Goal: Task Accomplishment & Management: Manage account settings

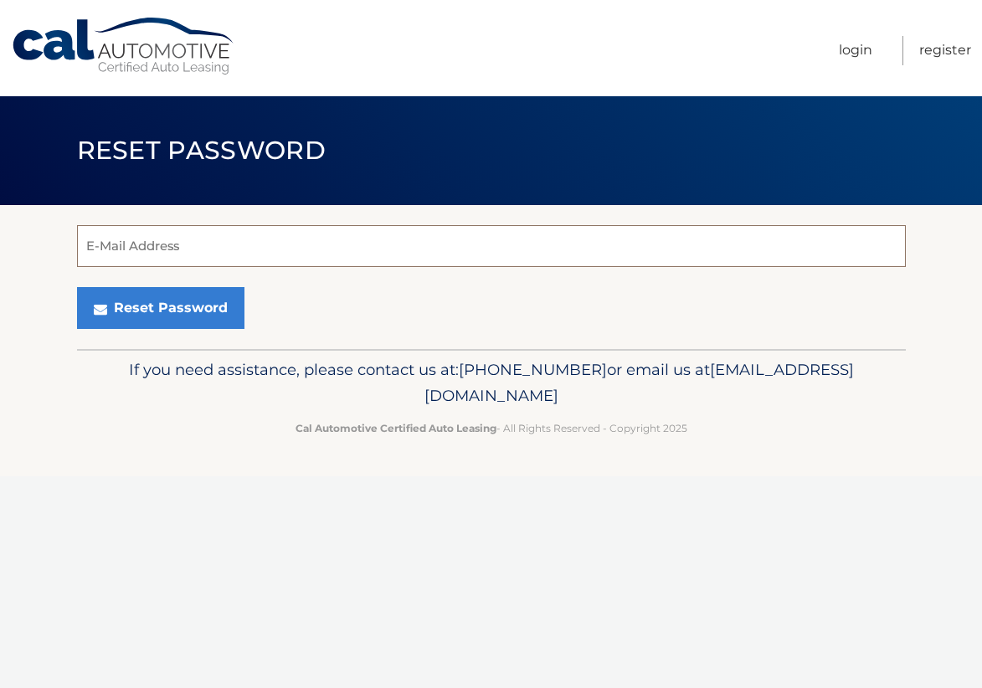
click at [138, 250] on input "E-Mail Address" at bounding box center [491, 246] width 829 height 42
type input "juliepr18@gmail.com"
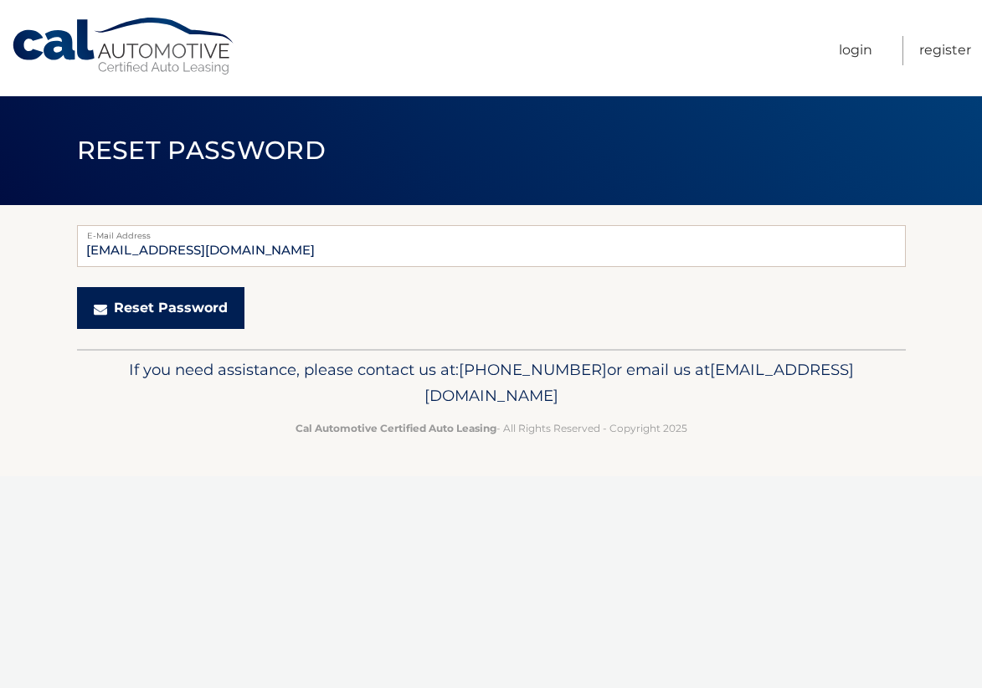
click at [149, 307] on button "Reset Password" at bounding box center [160, 308] width 167 height 42
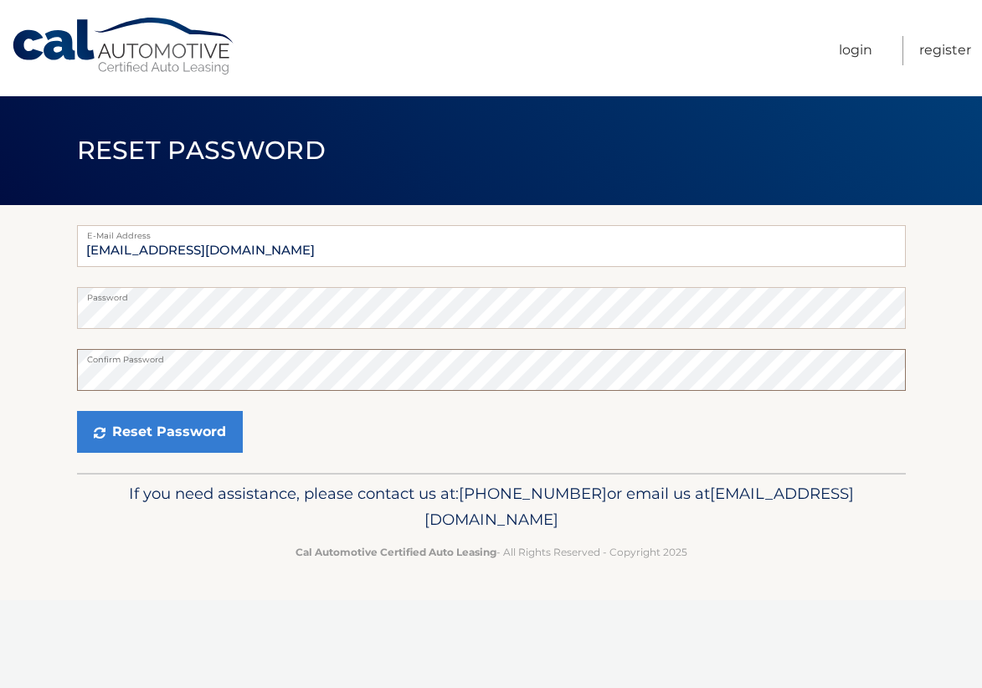
click at [77, 411] on button "Reset Password" at bounding box center [160, 432] width 166 height 42
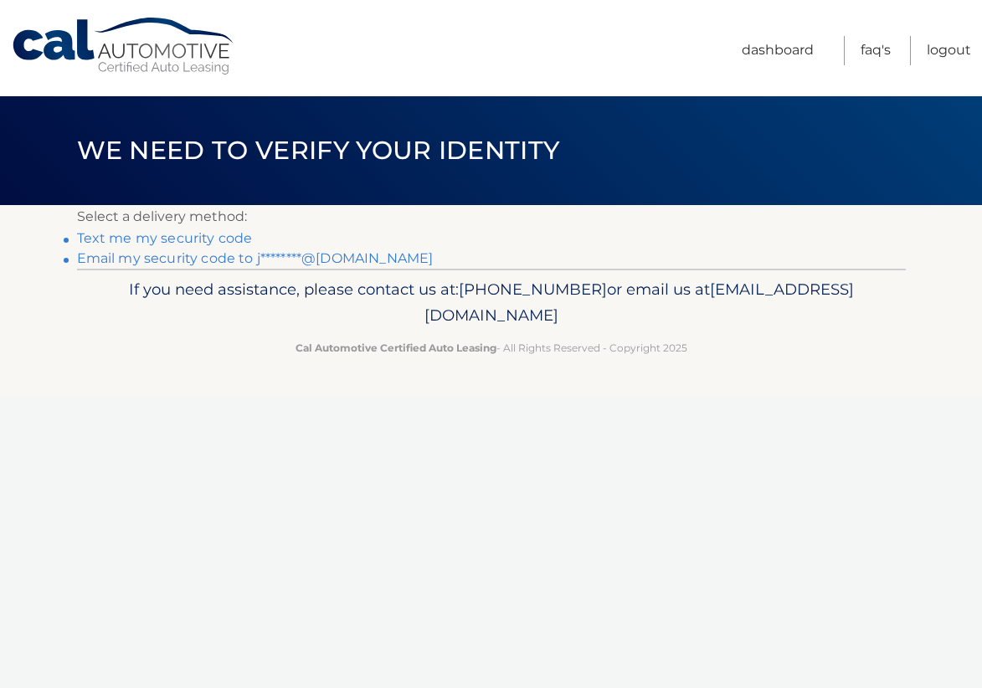
click at [171, 259] on link "Email my security code to j********@gmail.com" at bounding box center [255, 258] width 357 height 16
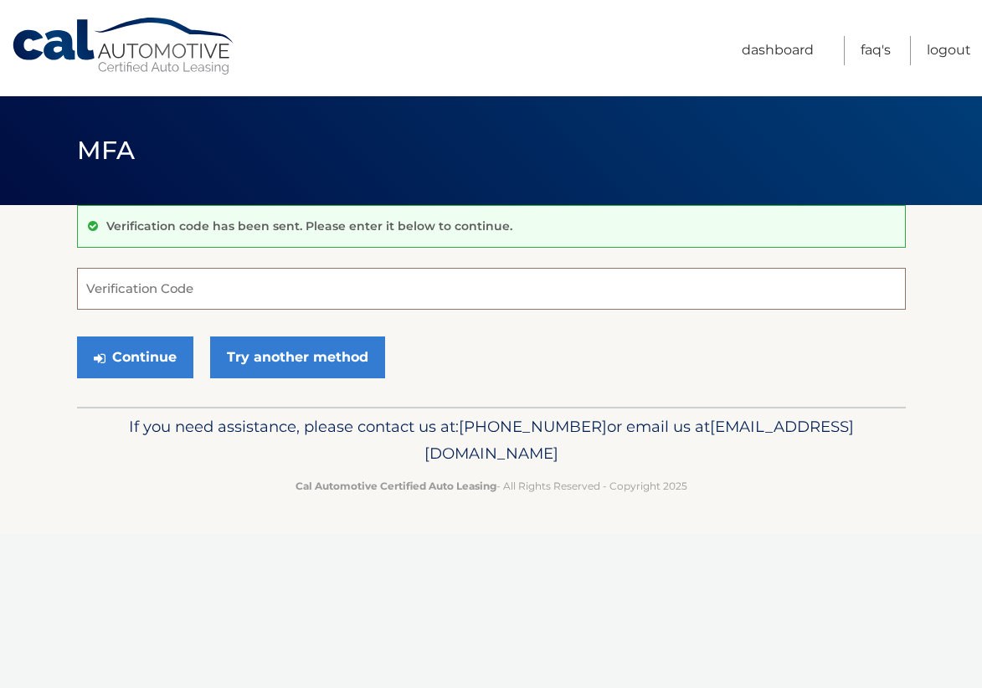
click at [228, 289] on input "Verification Code" at bounding box center [491, 289] width 829 height 42
paste input "860316"
type input "860316"
click at [77, 336] on button "Continue" at bounding box center [135, 357] width 116 height 42
click at [119, 362] on button "Continue" at bounding box center [135, 357] width 116 height 42
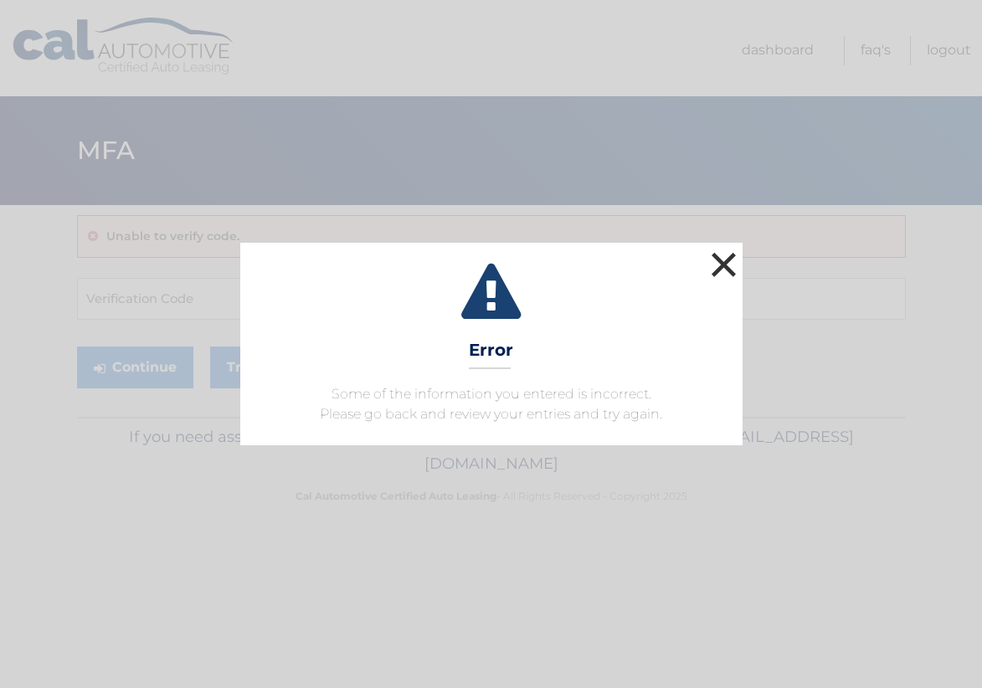
click at [721, 274] on button "×" at bounding box center [723, 264] width 33 height 33
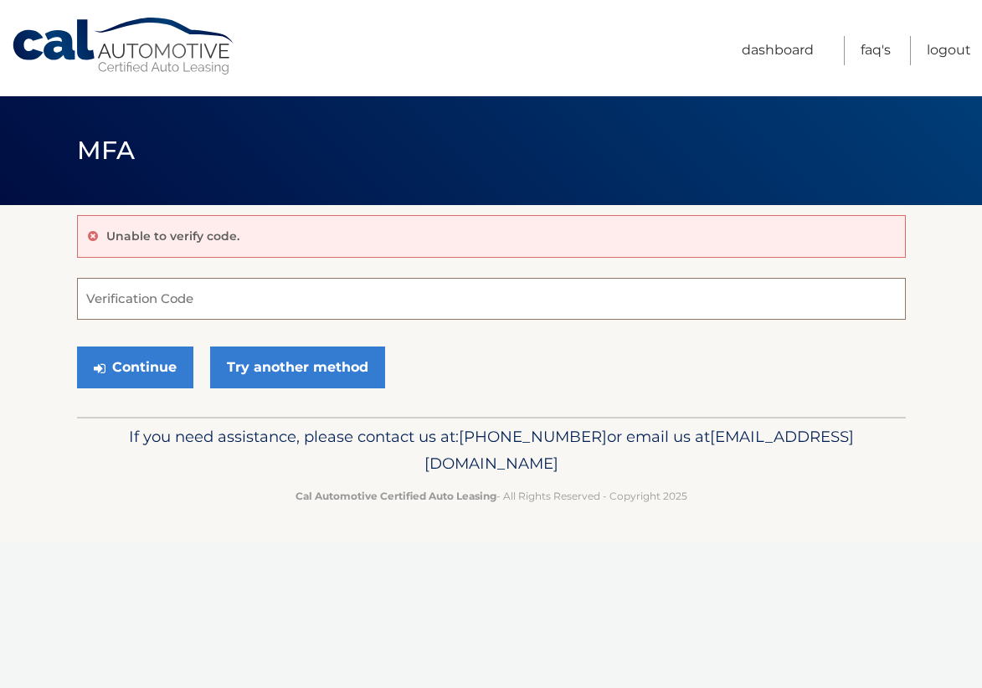
click at [125, 300] on input "Verification Code" at bounding box center [491, 299] width 829 height 42
type input "860316"
click at [77, 346] on button "Continue" at bounding box center [135, 367] width 116 height 42
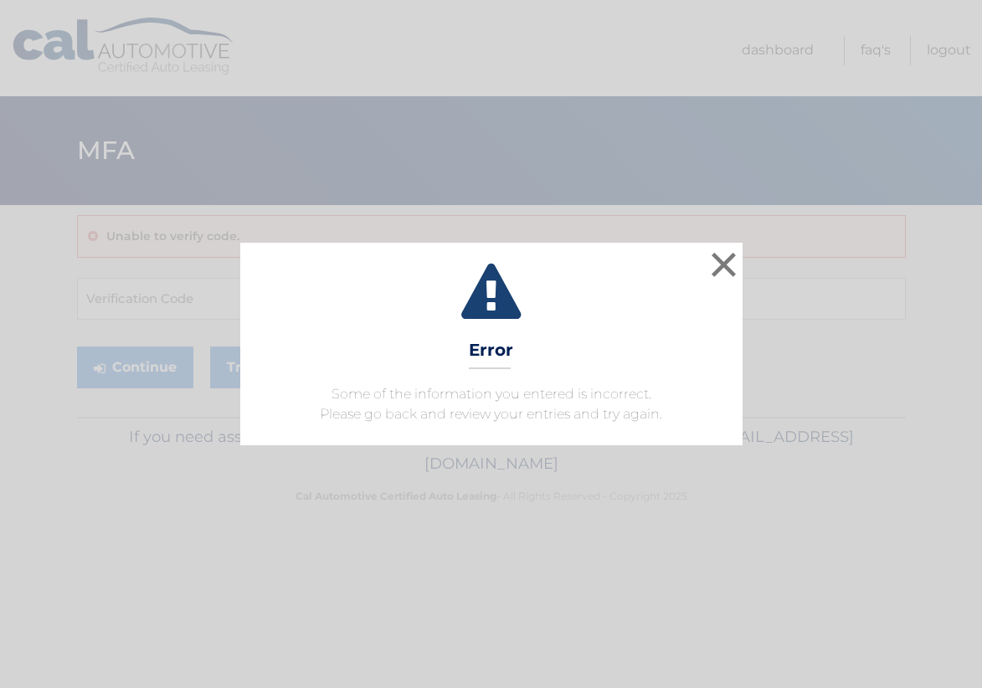
click at [551, 302] on icon at bounding box center [491, 294] width 460 height 60
click at [734, 257] on button "×" at bounding box center [723, 264] width 33 height 33
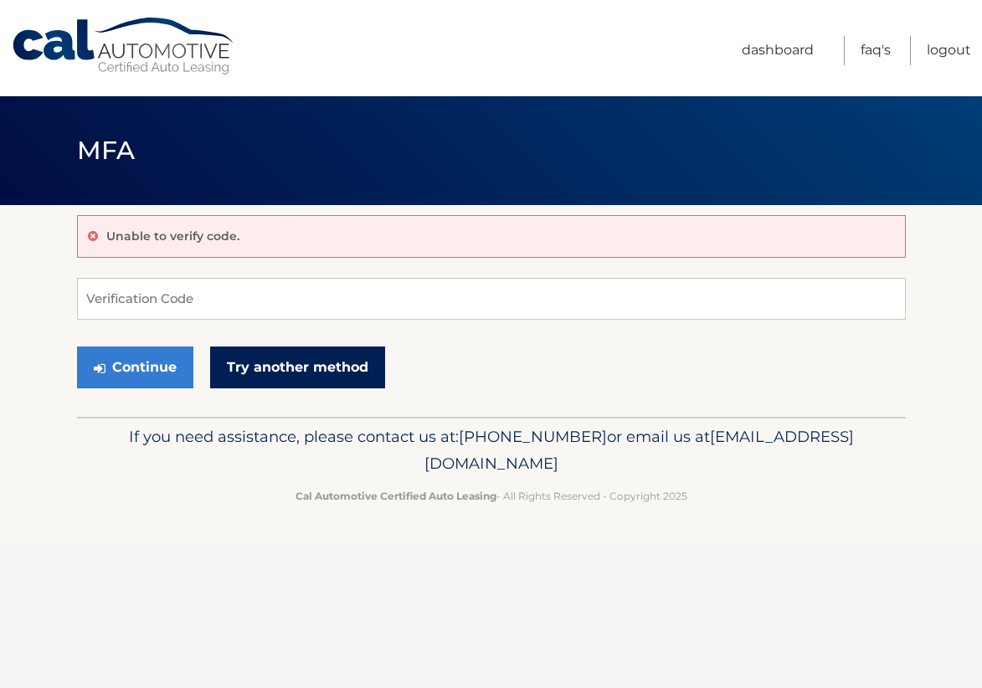
click at [272, 359] on link "Try another method" at bounding box center [297, 367] width 175 height 42
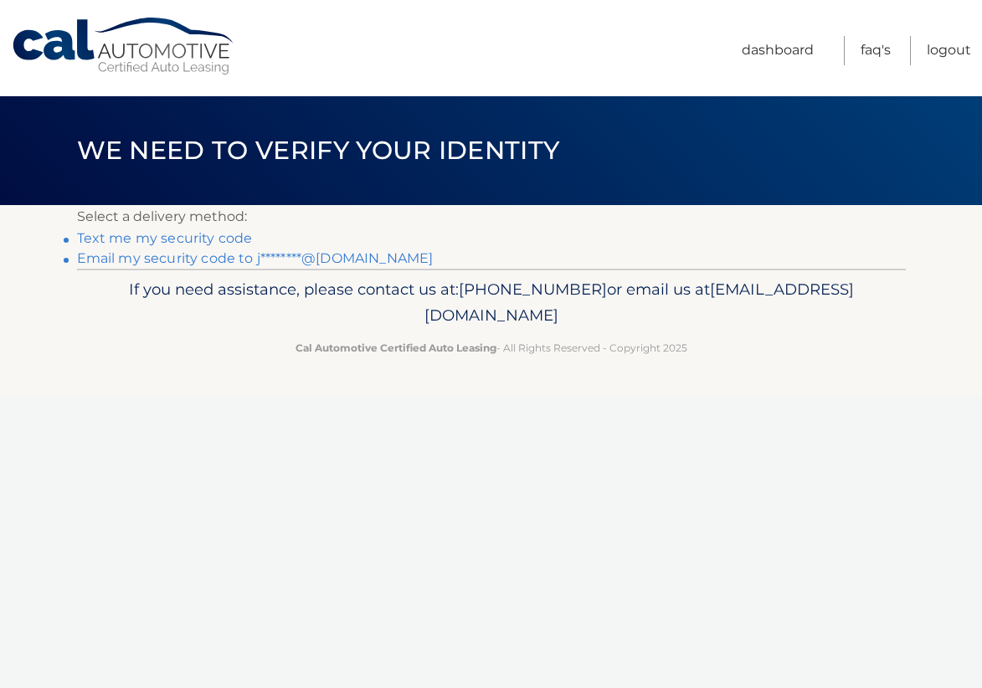
click at [131, 238] on link "Text me my security code" at bounding box center [165, 238] width 176 height 16
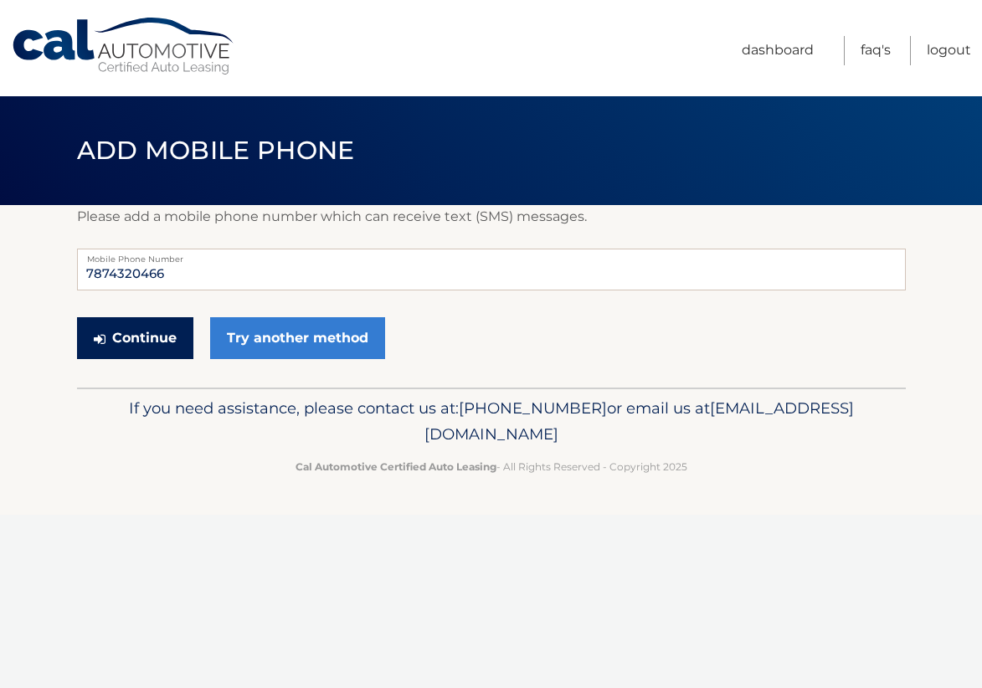
click at [136, 336] on button "Continue" at bounding box center [135, 338] width 116 height 42
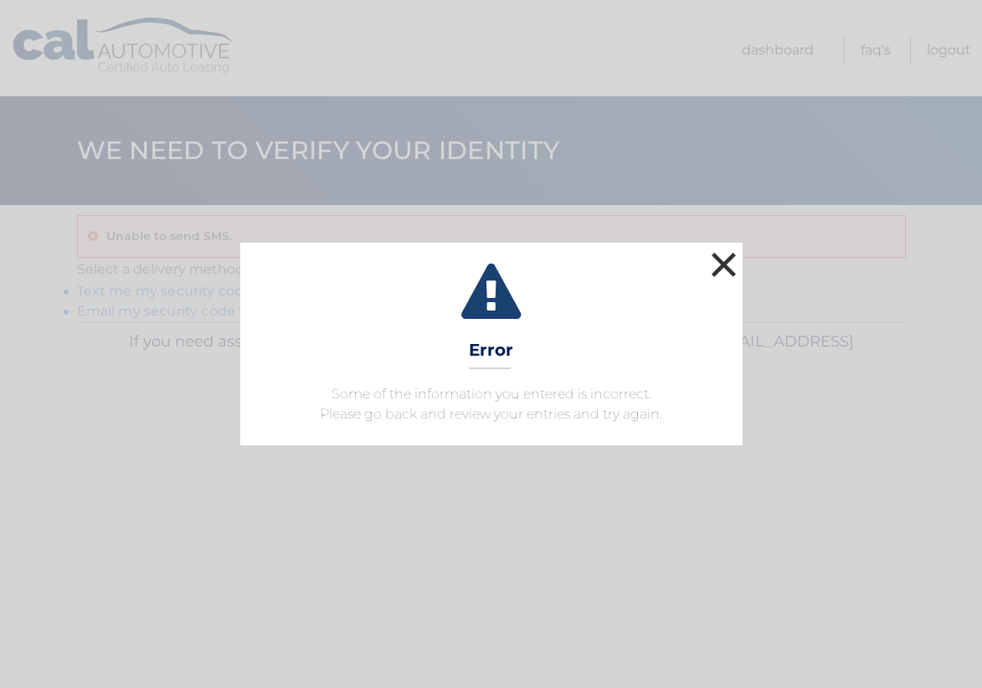
click at [729, 261] on button "×" at bounding box center [723, 264] width 33 height 33
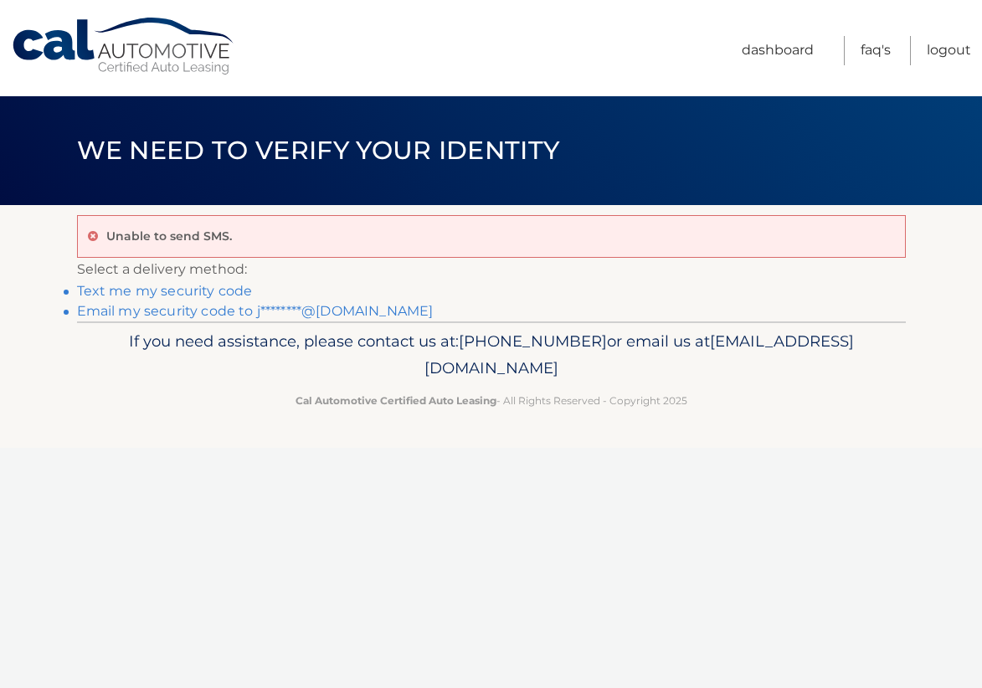
click at [115, 311] on link "Email my security code to j********@[DOMAIN_NAME]" at bounding box center [255, 311] width 357 height 16
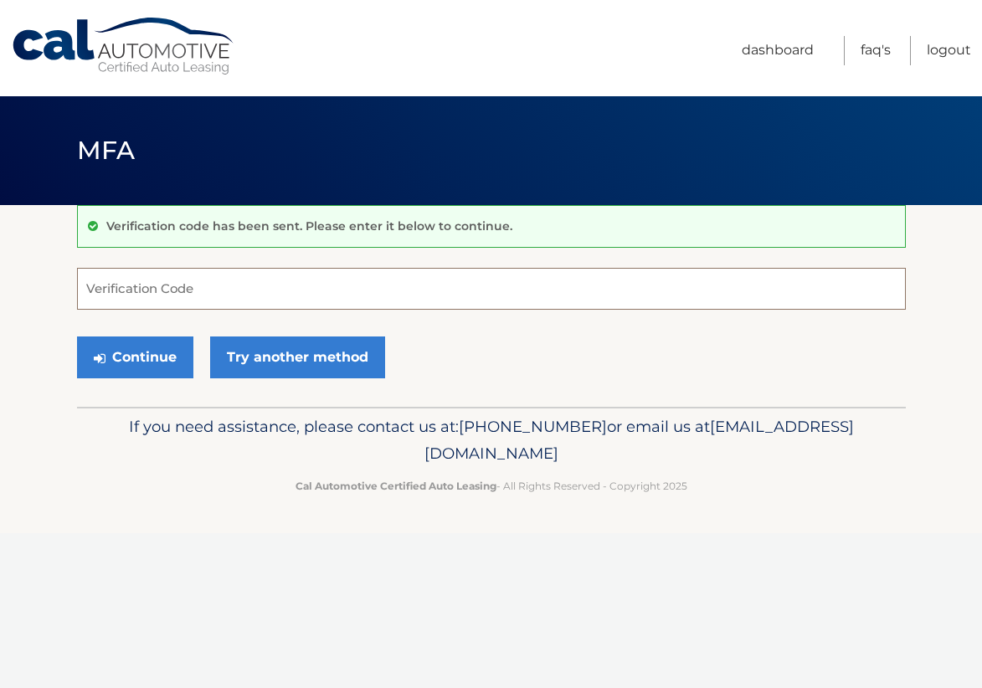
click at [168, 286] on input "Verification Code" at bounding box center [491, 289] width 829 height 42
type input "164279"
click at [111, 365] on button "Continue" at bounding box center [135, 357] width 116 height 42
click at [114, 357] on button "Continue" at bounding box center [135, 357] width 116 height 42
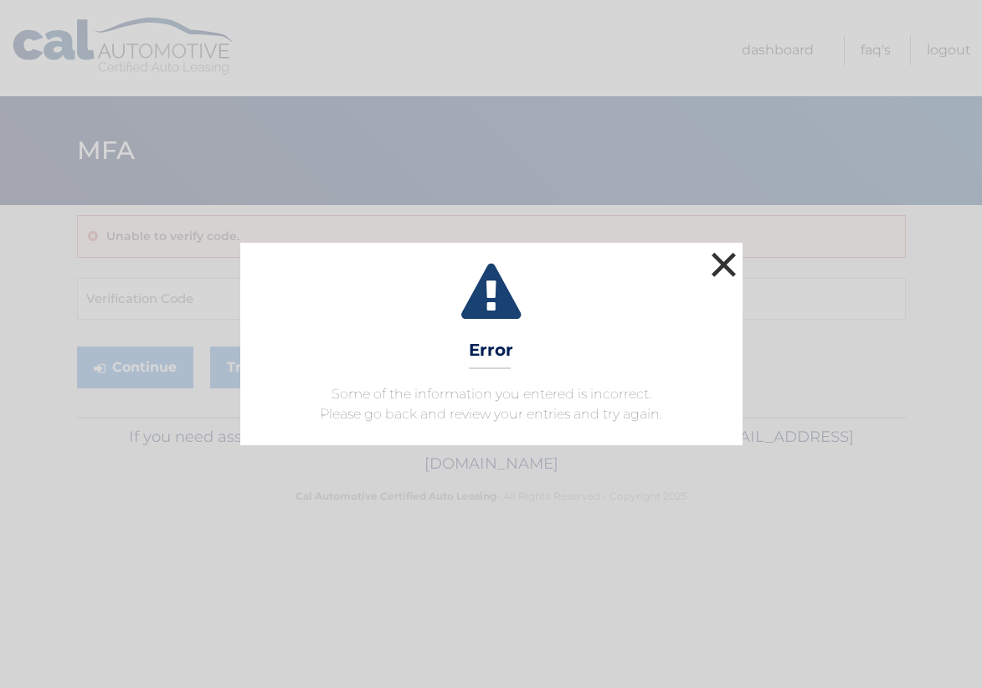
click at [729, 259] on button "×" at bounding box center [723, 264] width 33 height 33
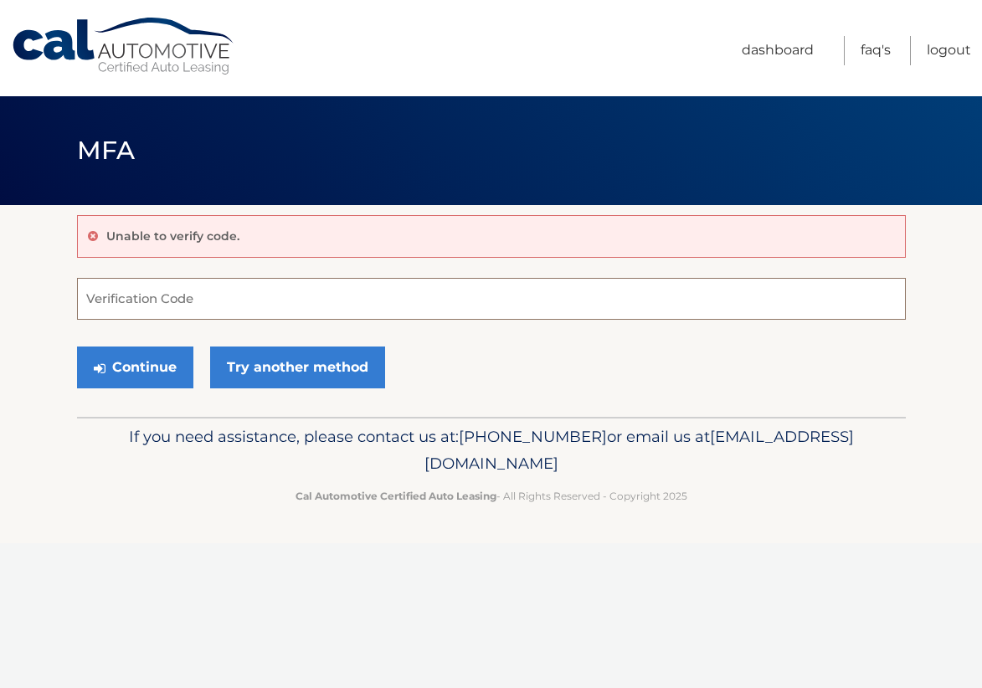
click at [237, 297] on input "Verification Code" at bounding box center [491, 299] width 829 height 42
paste input "164279"
type input "164279"
click at [77, 346] on button "Continue" at bounding box center [135, 367] width 116 height 42
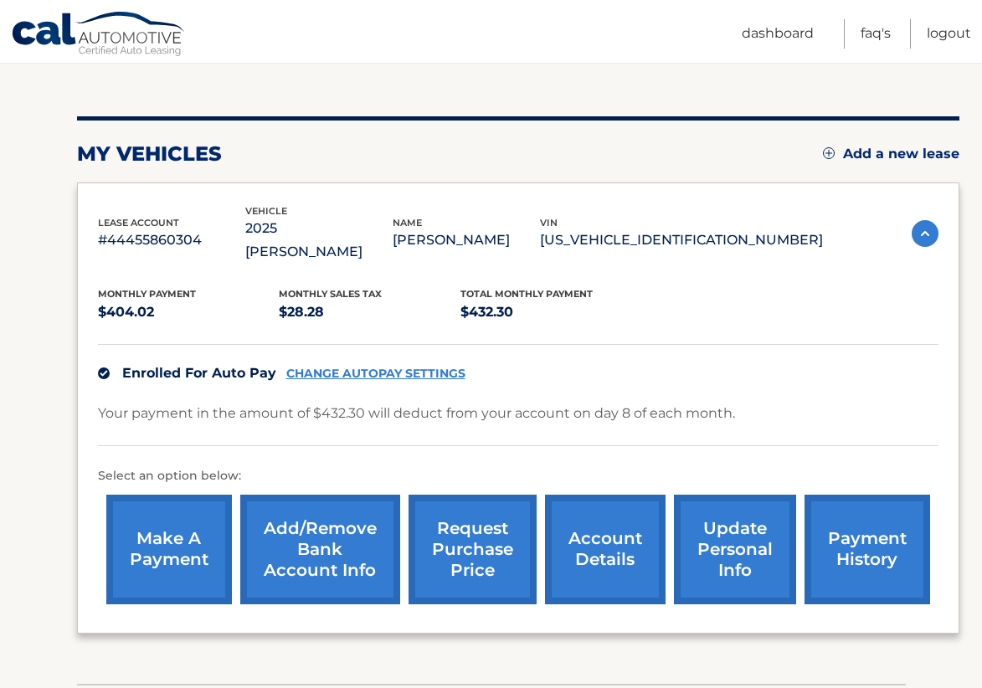
scroll to position [263, 0]
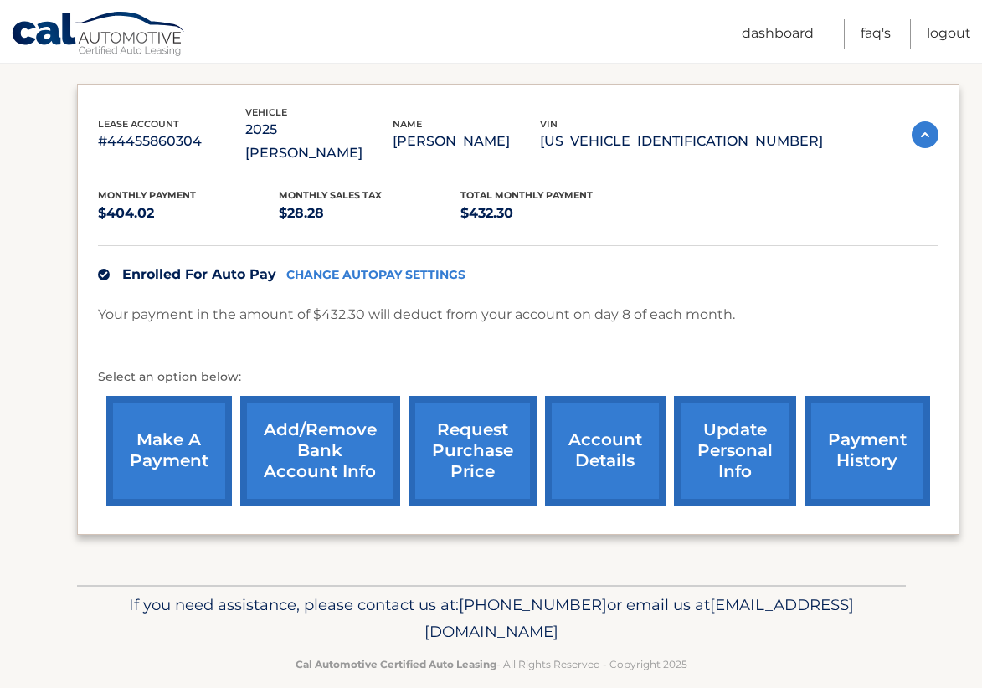
click at [861, 445] on link "payment history" at bounding box center [867, 451] width 126 height 110
click at [696, 445] on link "update personal info" at bounding box center [735, 451] width 122 height 110
click at [469, 450] on link "request purchase price" at bounding box center [472, 451] width 128 height 110
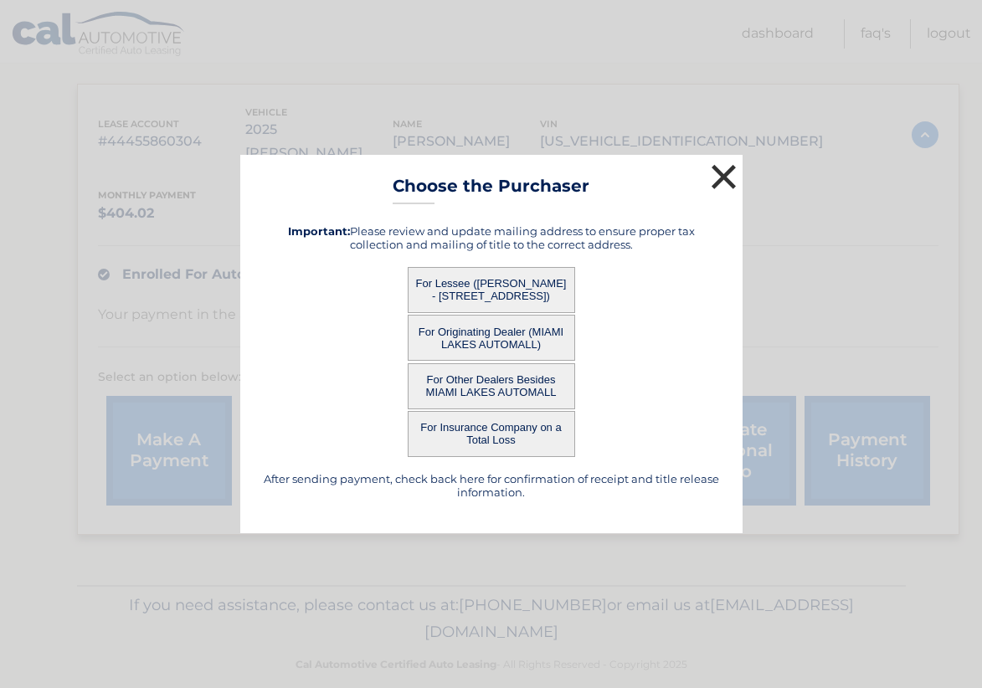
click at [721, 179] on button "×" at bounding box center [723, 176] width 33 height 33
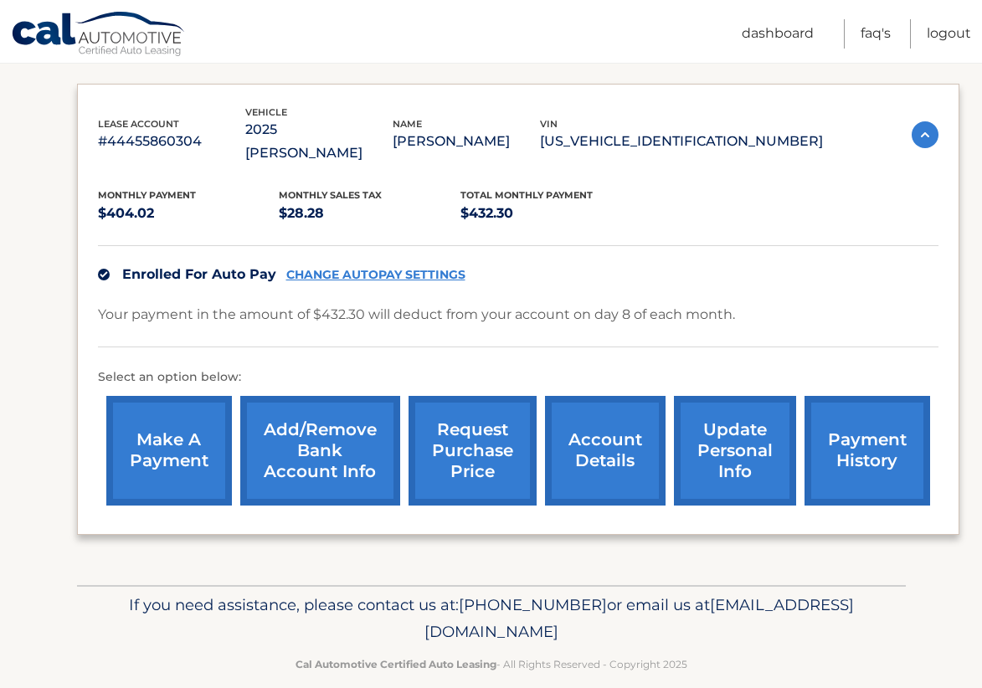
click at [587, 440] on link "account details" at bounding box center [605, 451] width 121 height 110
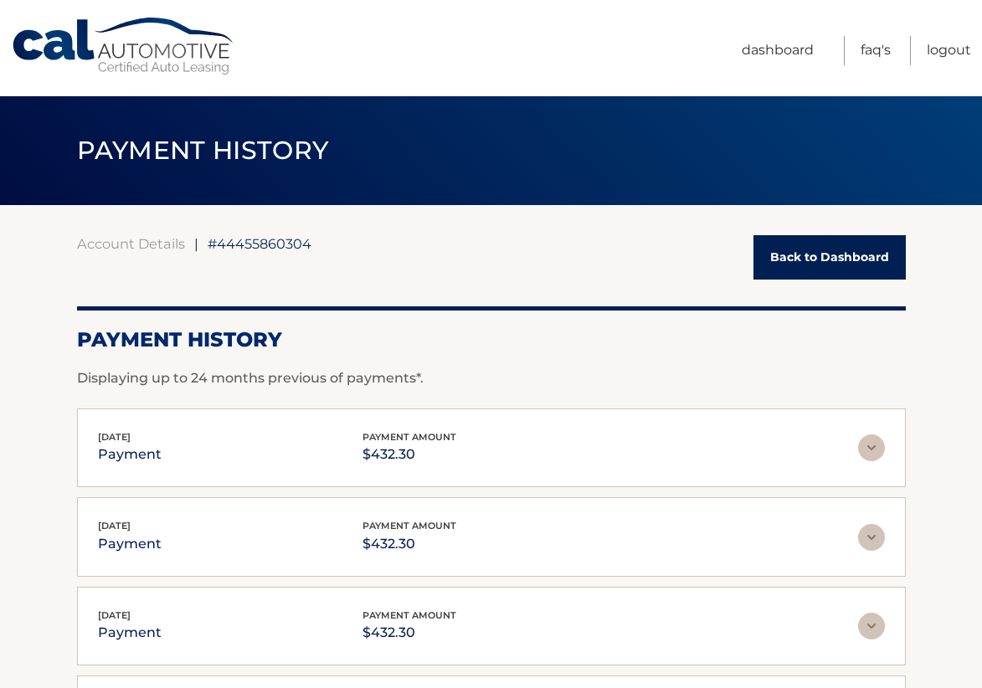
click at [870, 444] on img at bounding box center [871, 447] width 27 height 27
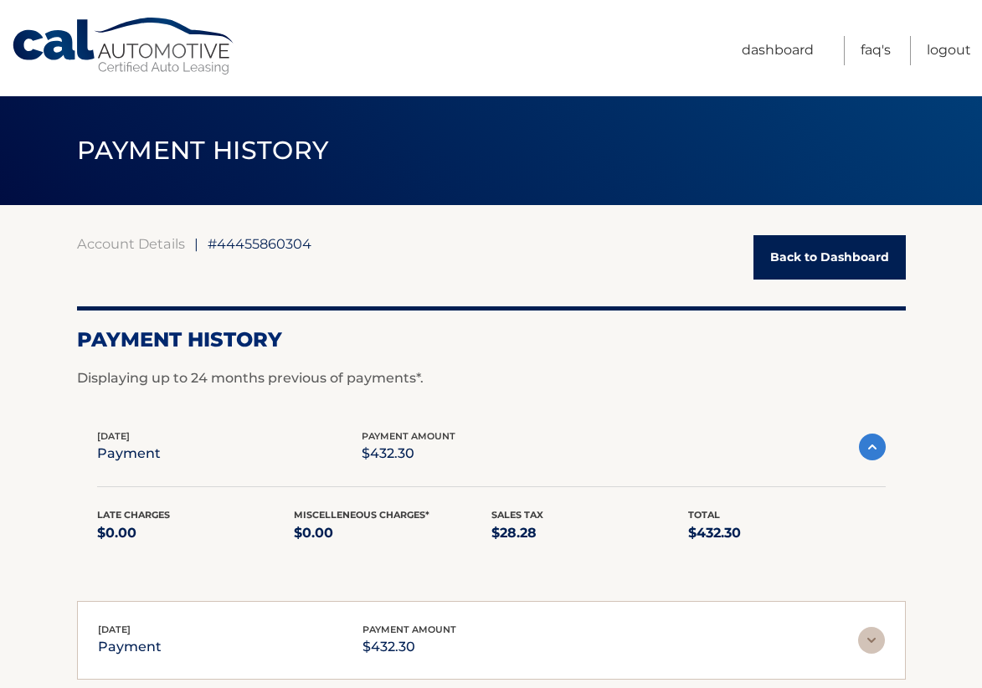
click at [870, 444] on img at bounding box center [872, 447] width 27 height 27
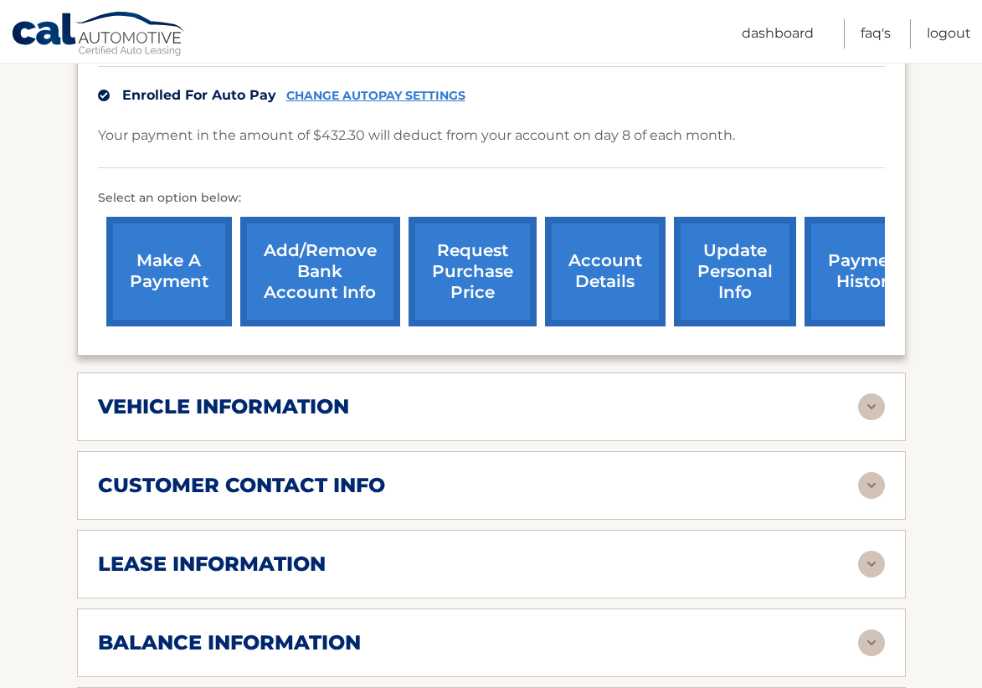
scroll to position [462, 0]
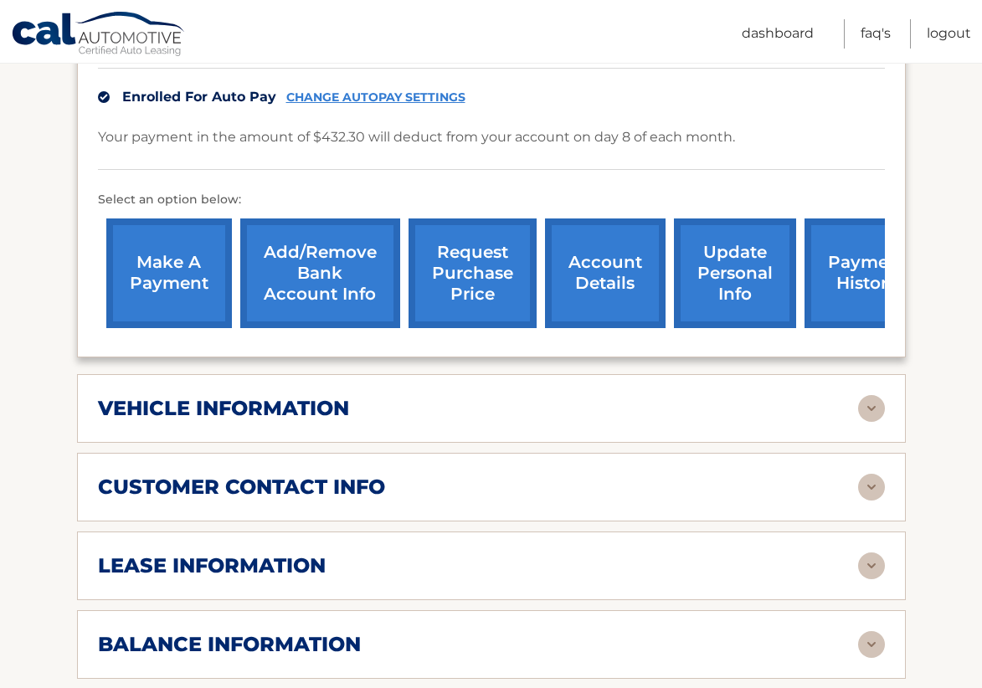
click at [869, 395] on img at bounding box center [871, 408] width 27 height 27
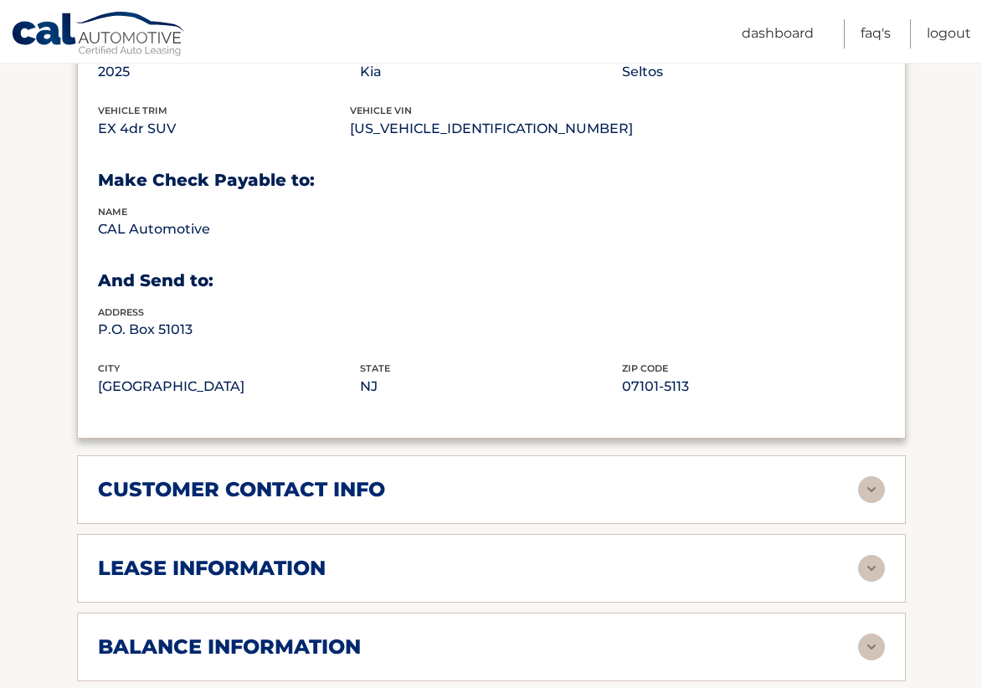
scroll to position [888, 0]
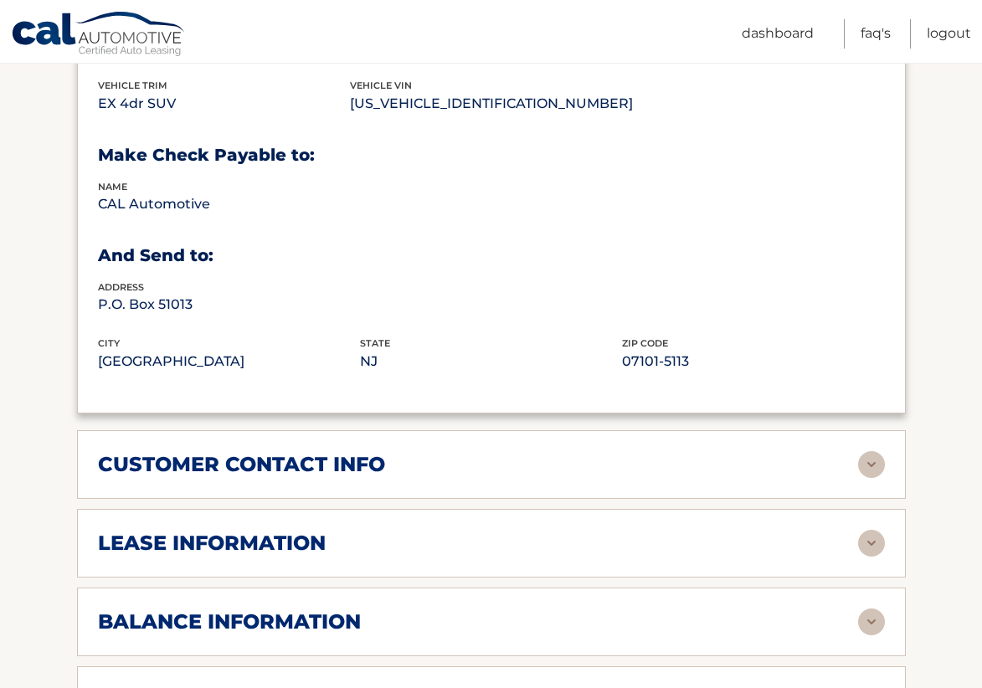
click at [865, 451] on img at bounding box center [871, 464] width 27 height 27
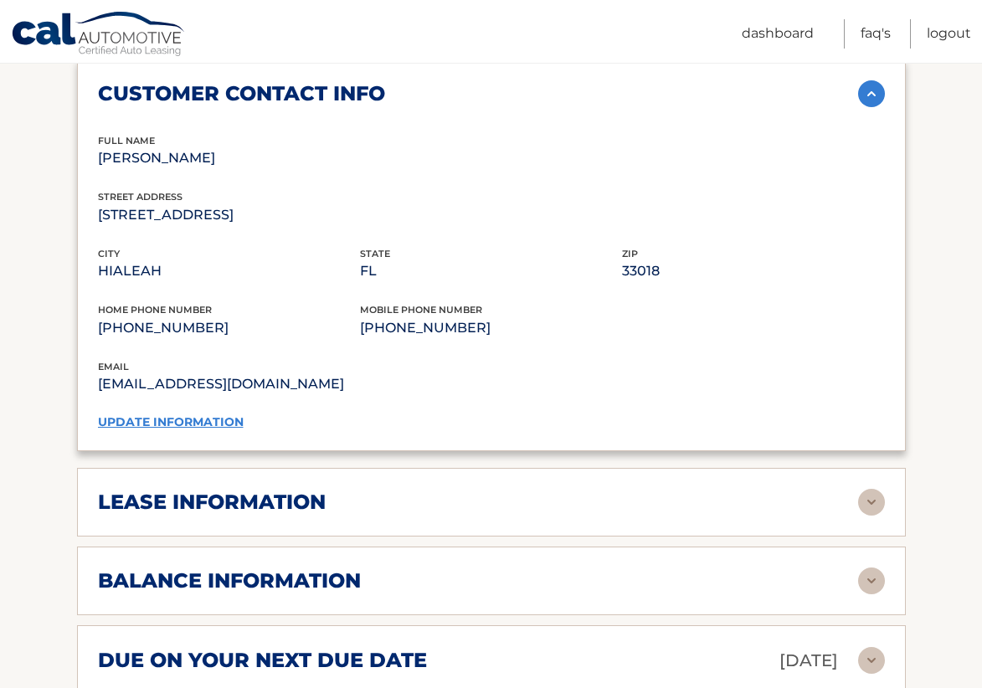
scroll to position [1295, 0]
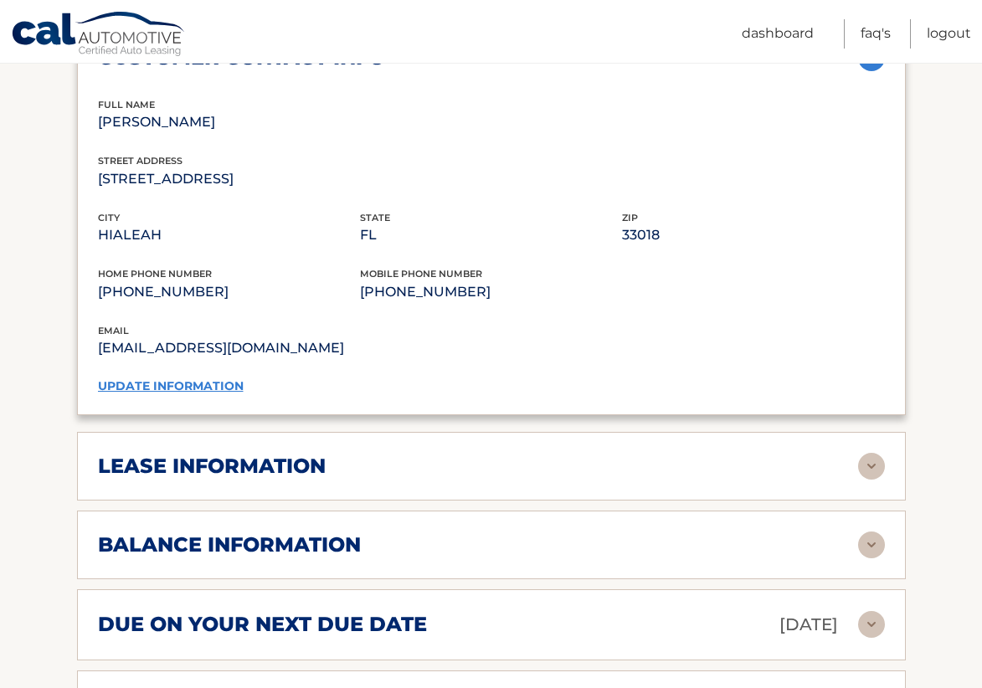
drag, startPoint x: 866, startPoint y: 444, endPoint x: 842, endPoint y: 446, distance: 24.3
click at [866, 453] on img at bounding box center [871, 466] width 27 height 27
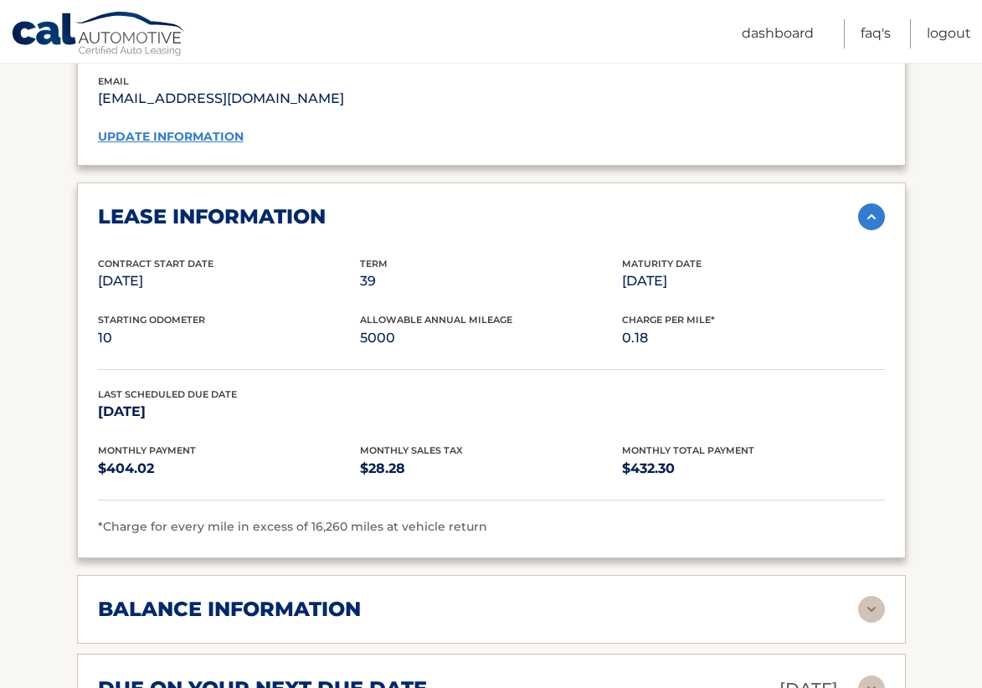
scroll to position [1546, 0]
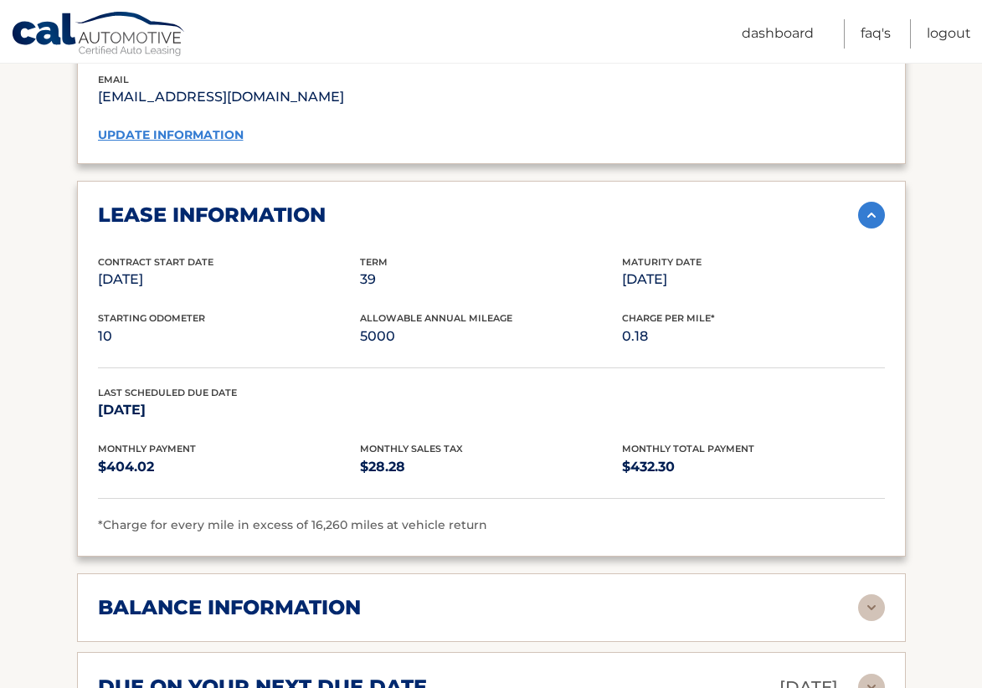
click at [874, 202] on img at bounding box center [871, 215] width 27 height 27
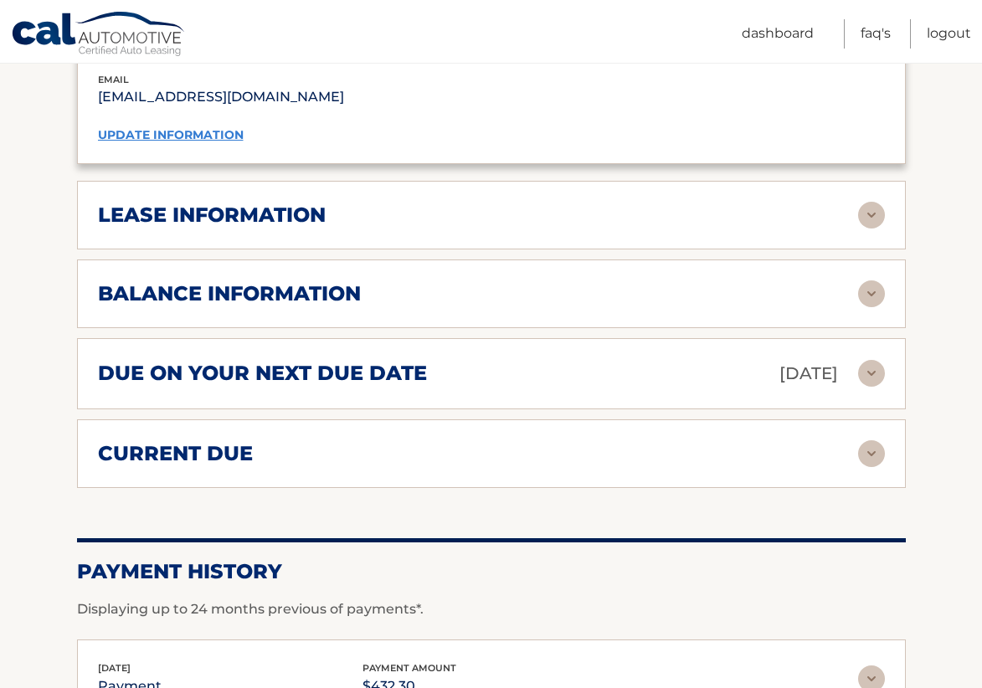
click at [872, 280] on img at bounding box center [871, 293] width 27 height 27
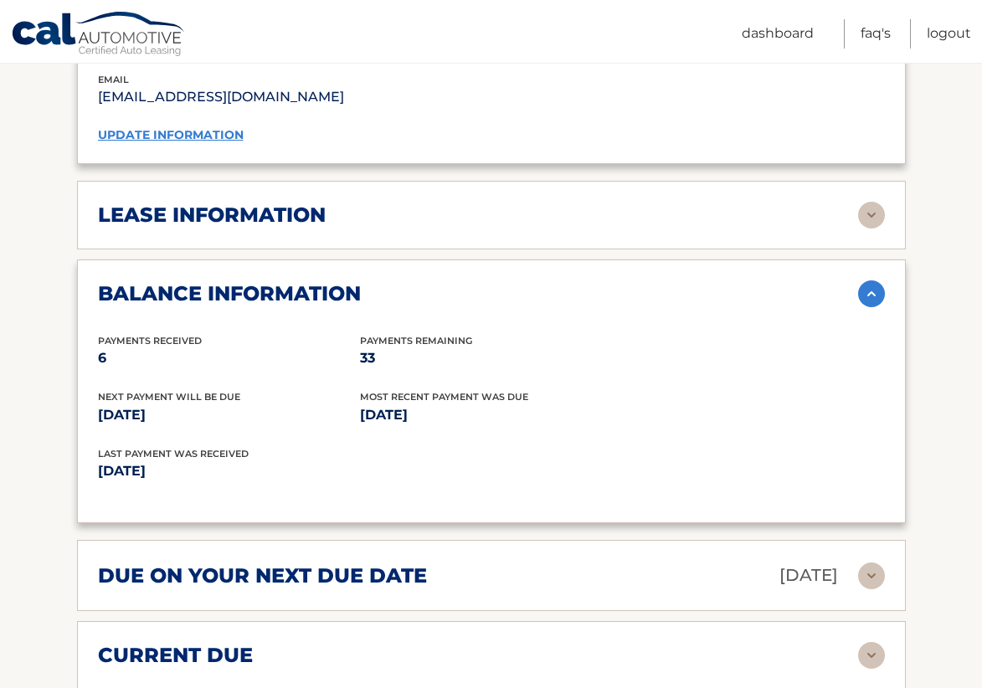
click at [872, 280] on img at bounding box center [871, 293] width 27 height 27
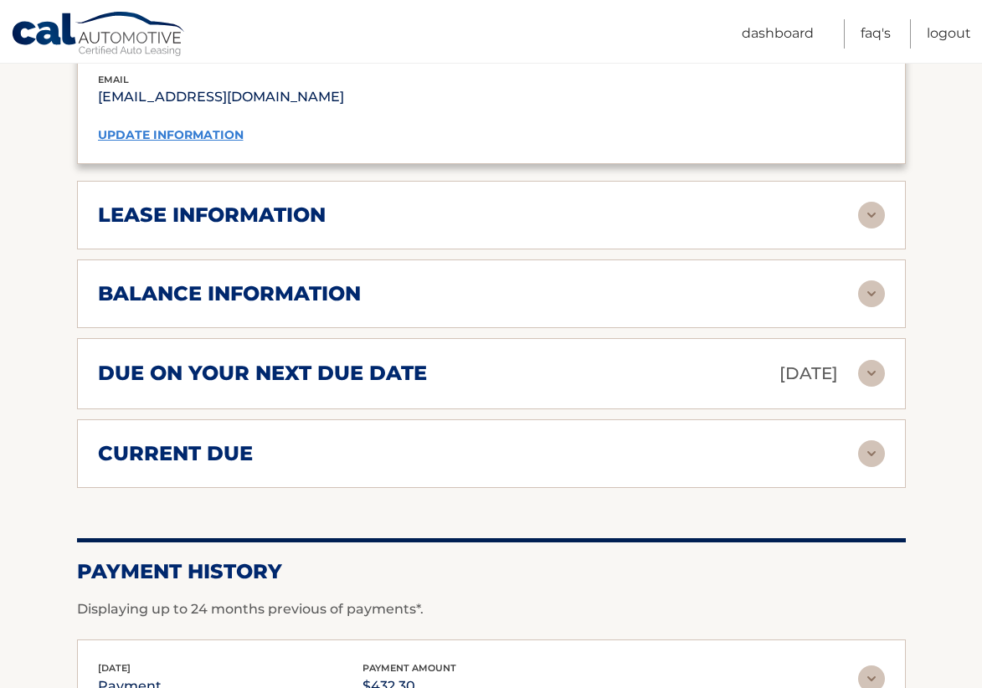
click at [872, 280] on img at bounding box center [871, 293] width 27 height 27
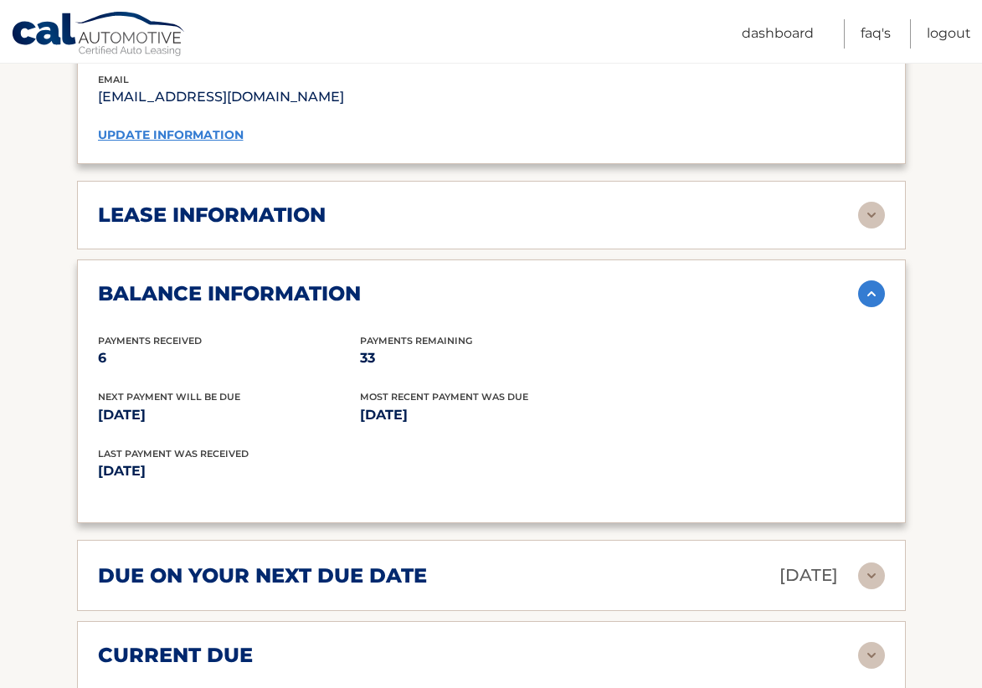
click at [872, 280] on img at bounding box center [871, 293] width 27 height 27
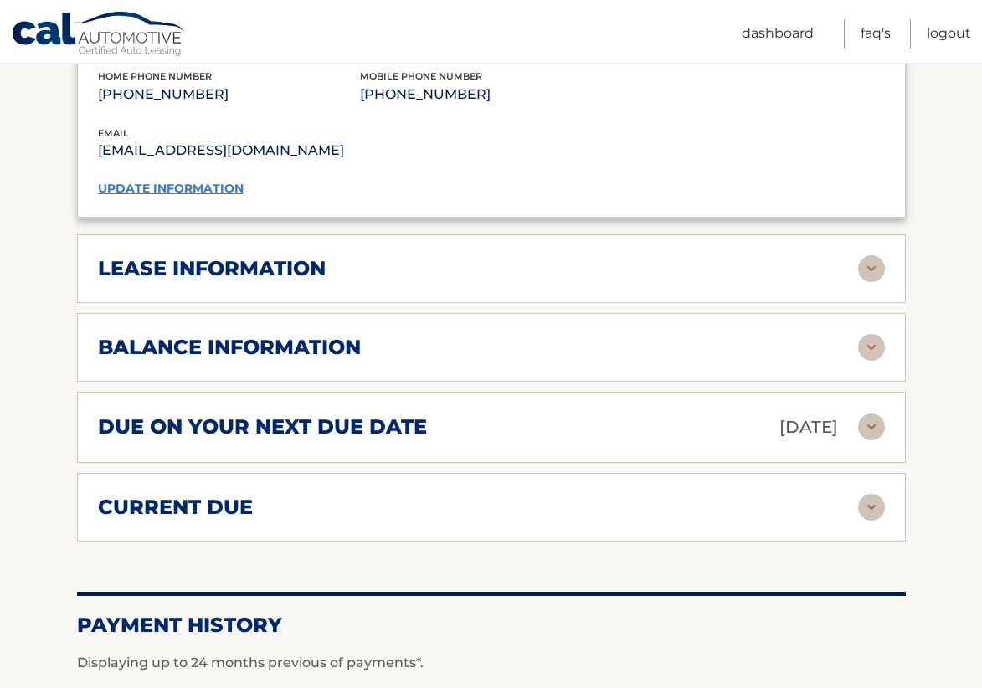
scroll to position [1491, 0]
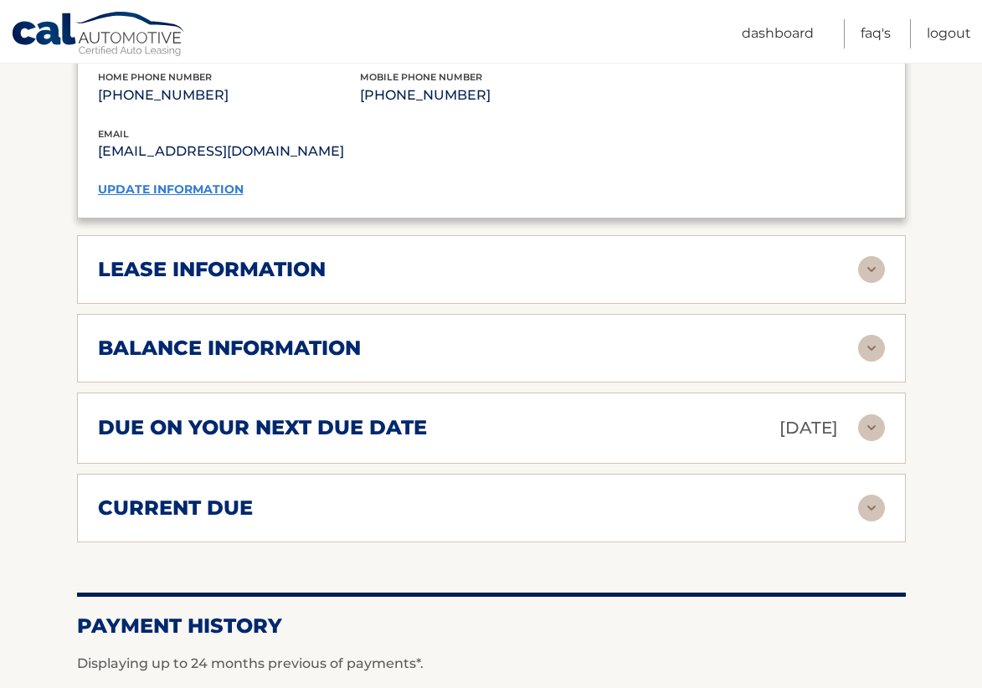
click at [870, 414] on img at bounding box center [871, 427] width 27 height 27
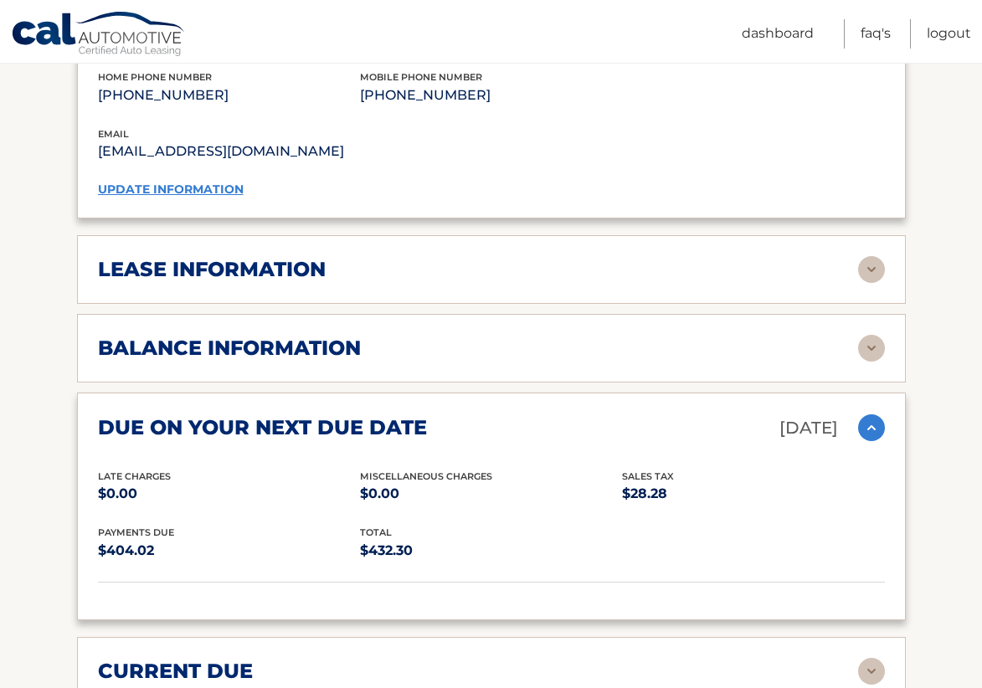
click at [870, 414] on img at bounding box center [871, 427] width 27 height 27
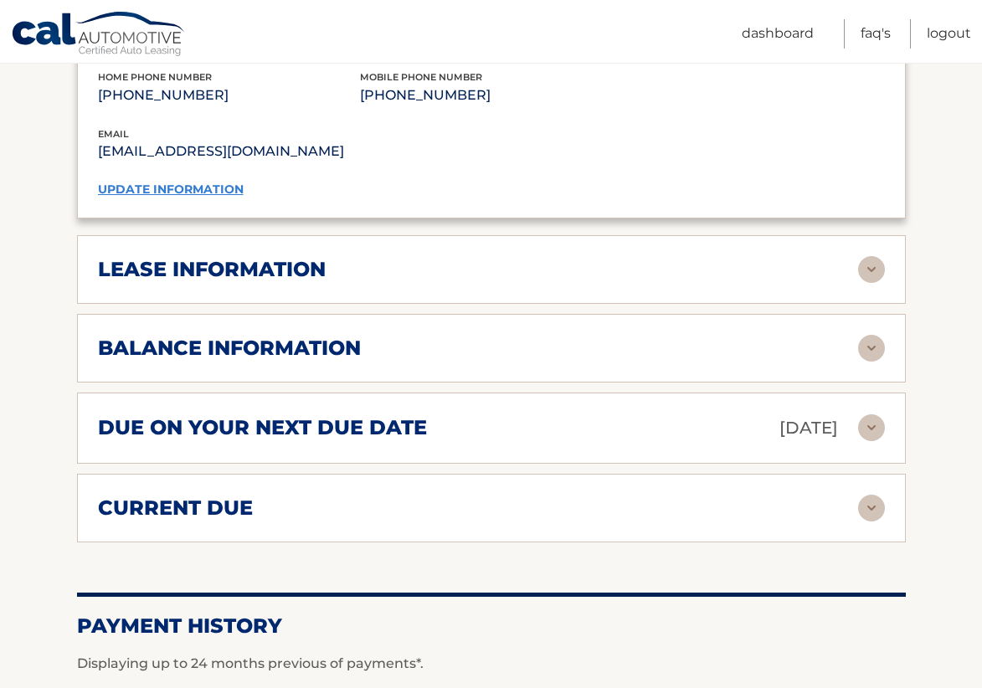
click at [870, 495] on img at bounding box center [871, 508] width 27 height 27
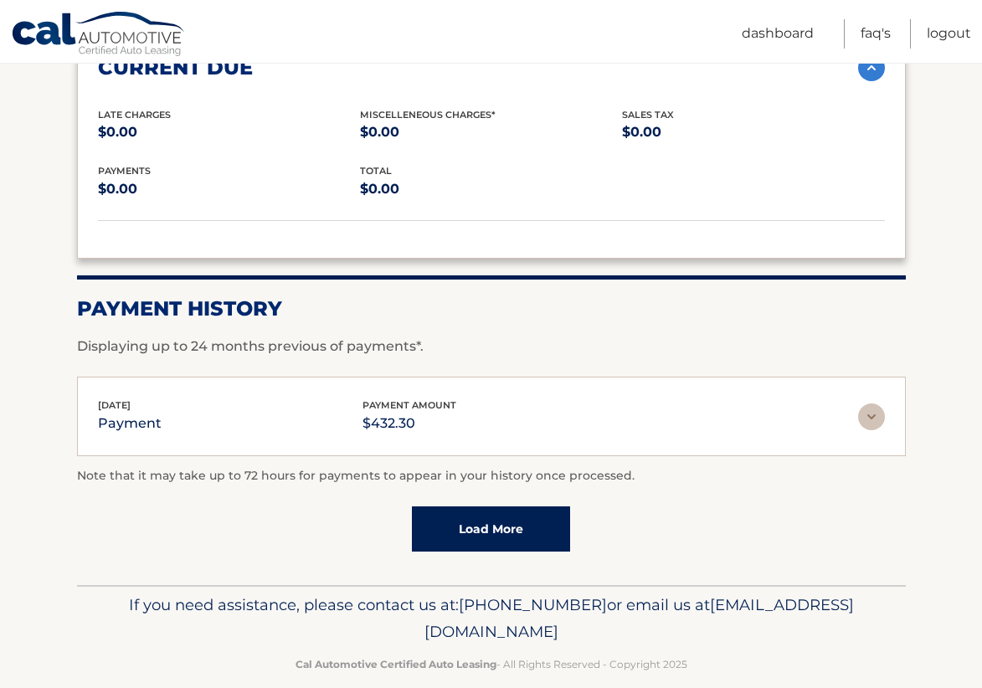
scroll to position [1901, 0]
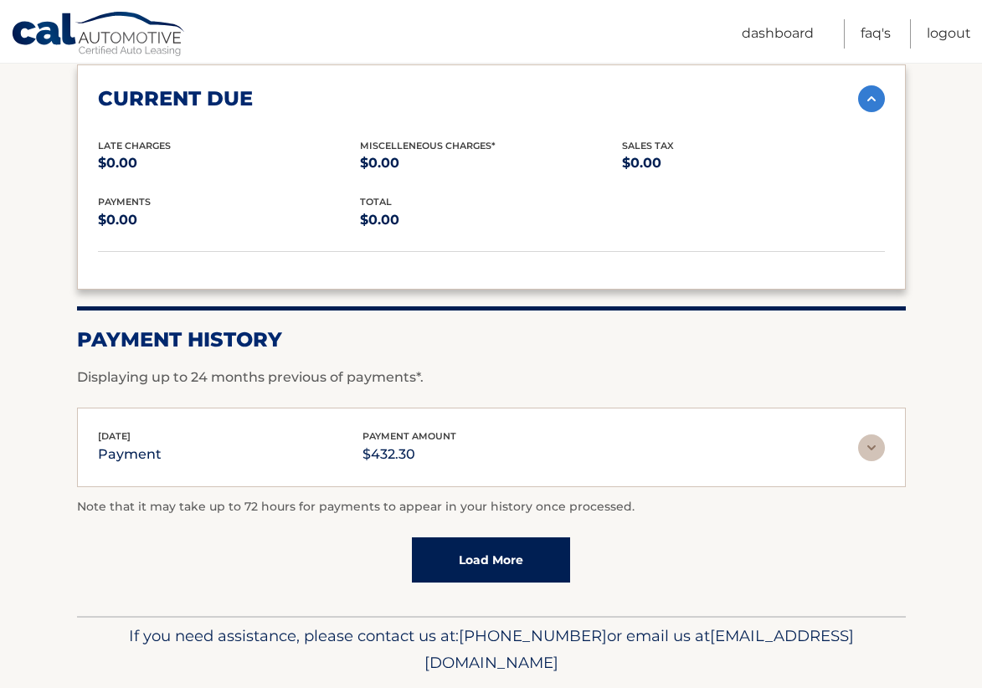
click at [875, 434] on img at bounding box center [871, 447] width 27 height 27
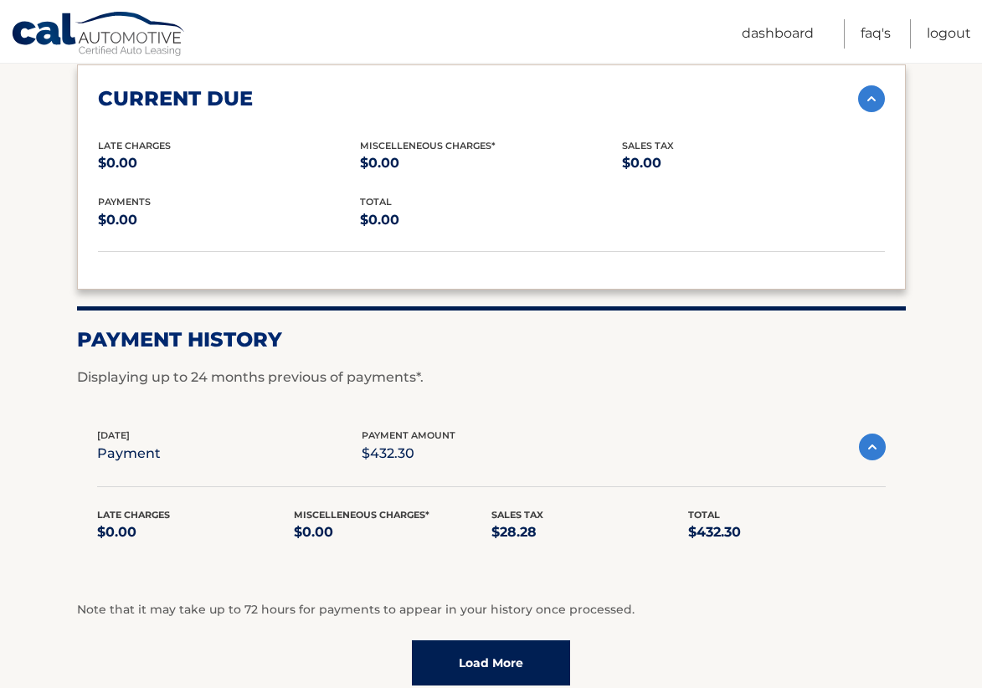
scroll to position [1915, 0]
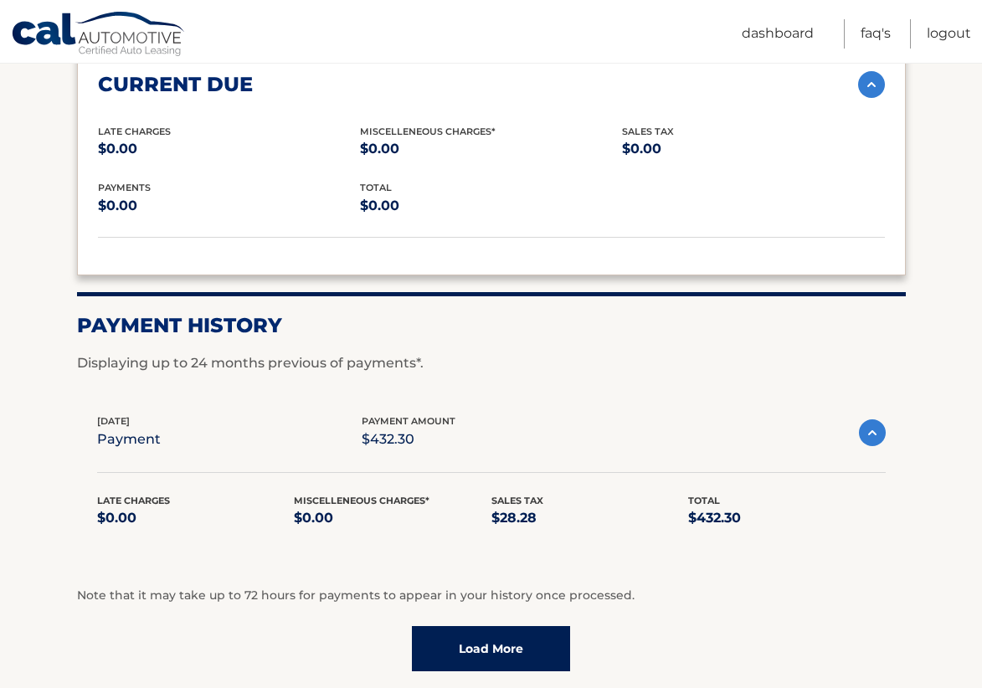
click at [529, 626] on link "Load More" at bounding box center [491, 648] width 158 height 45
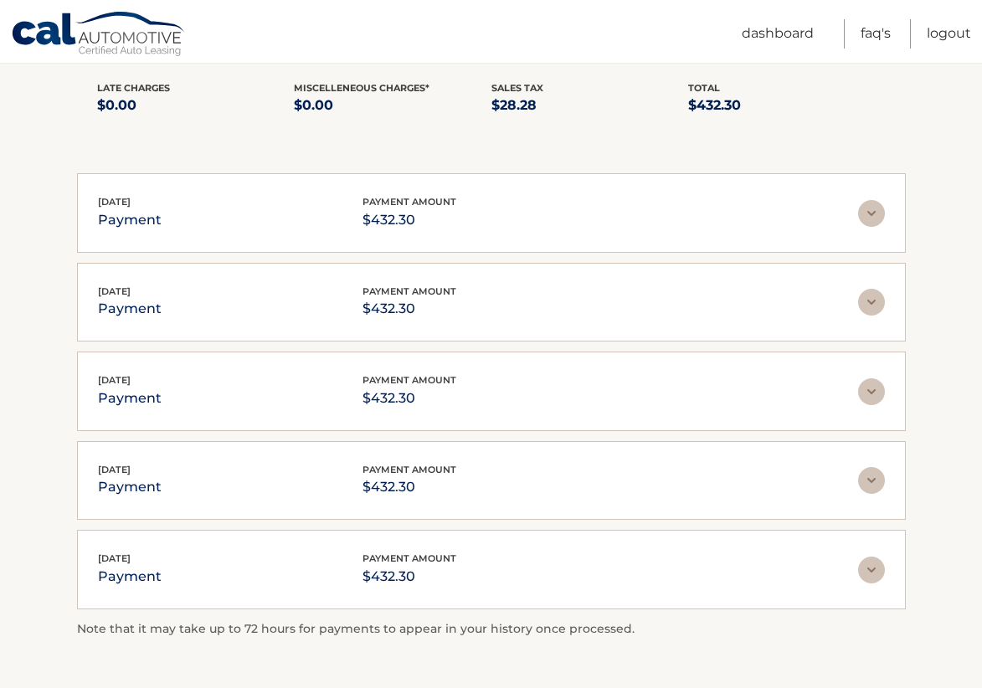
scroll to position [2338, 0]
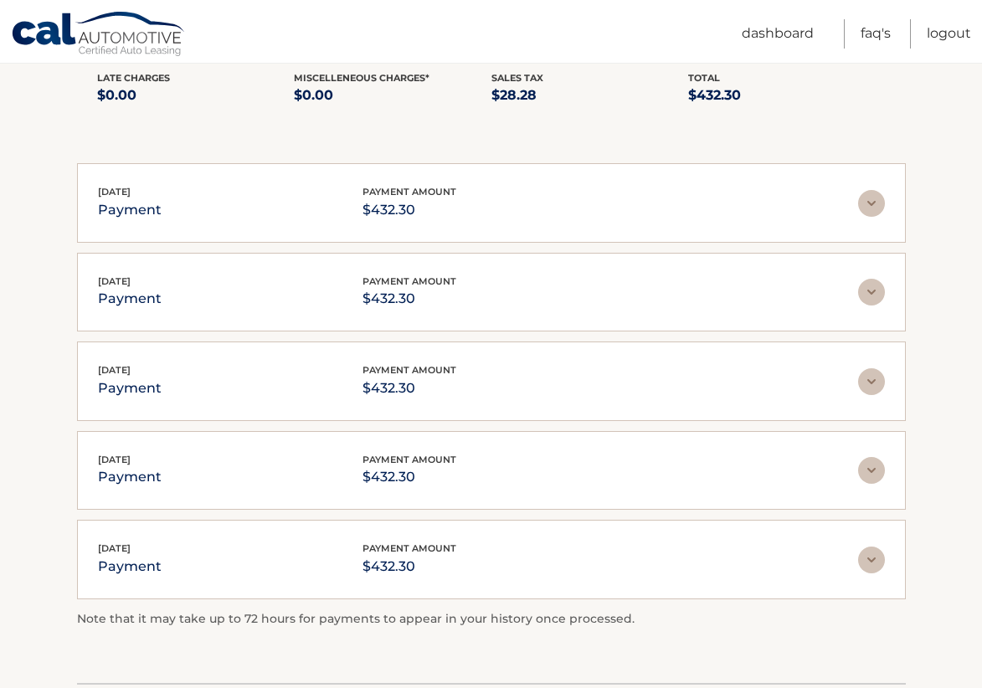
click at [864, 190] on img at bounding box center [871, 203] width 27 height 27
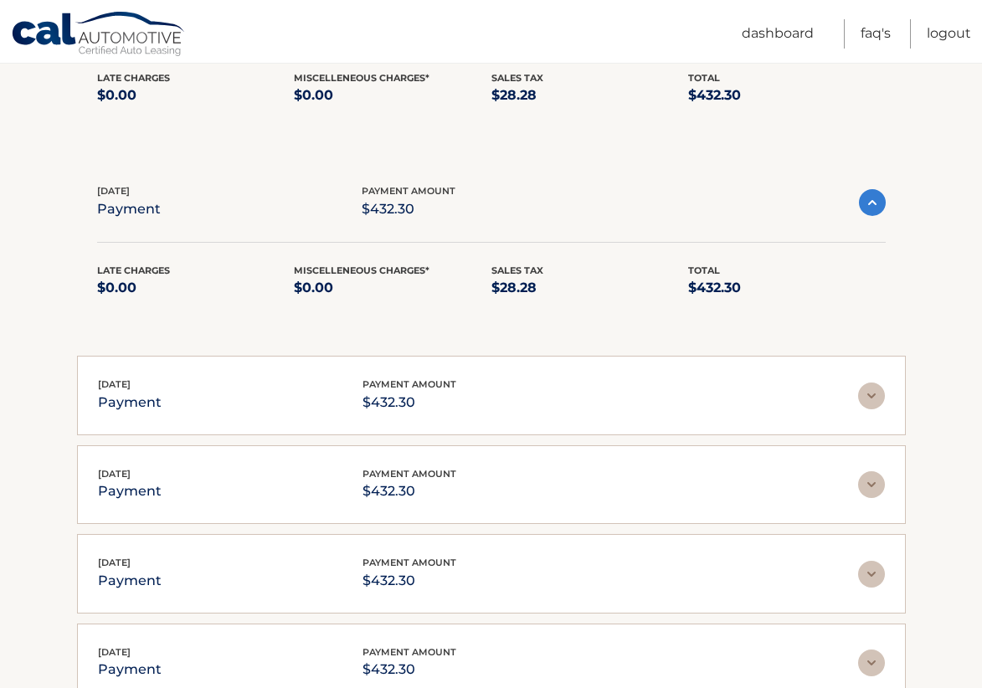
click at [864, 189] on img at bounding box center [872, 202] width 27 height 27
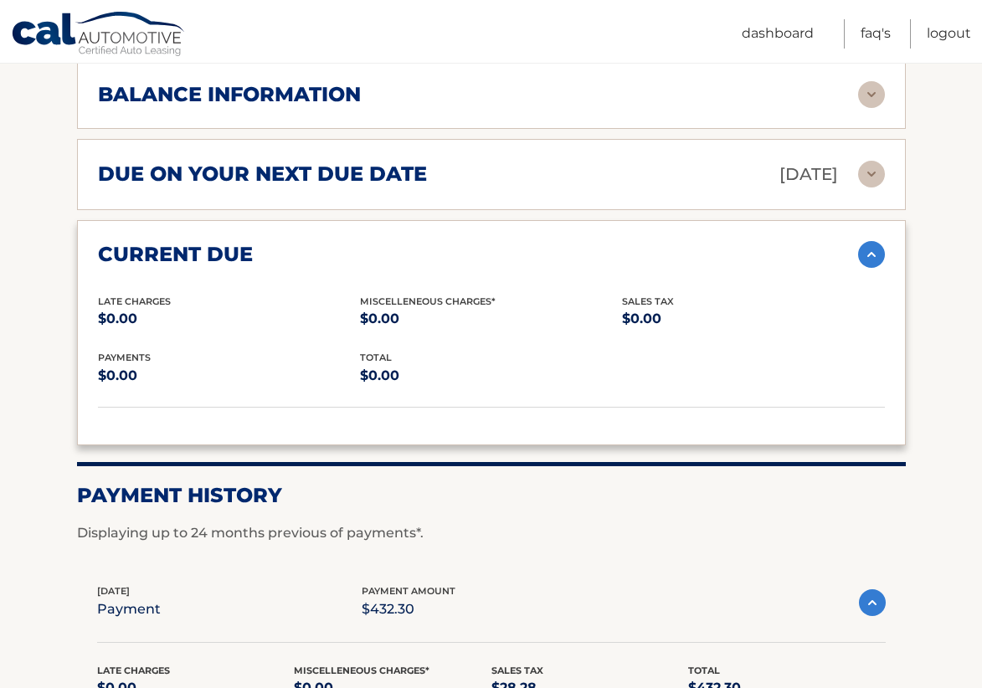
scroll to position [1743, 0]
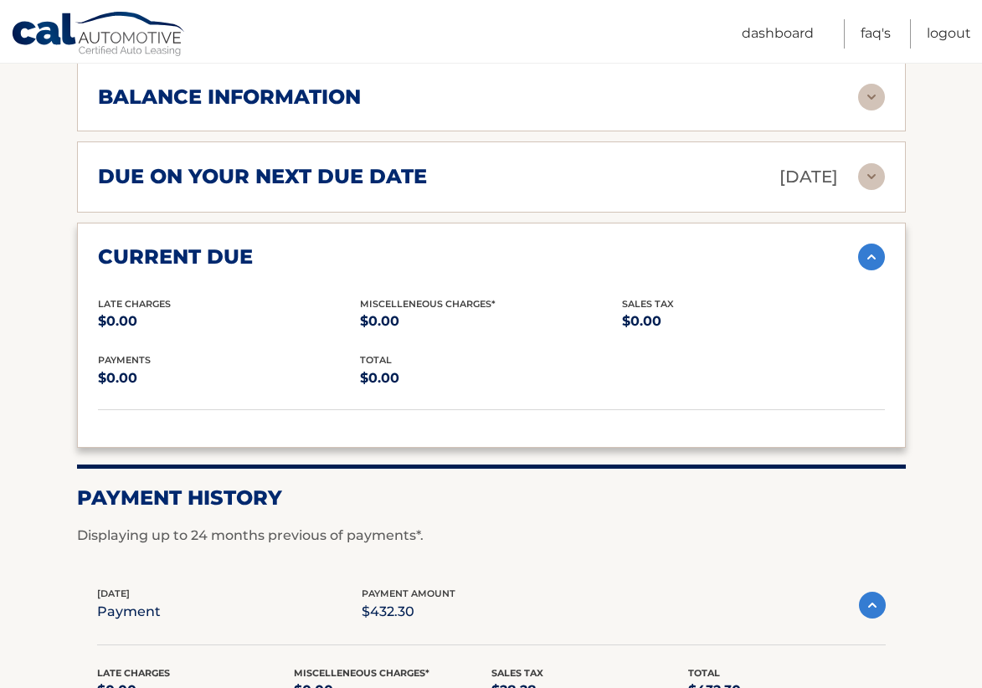
drag, startPoint x: 871, startPoint y: 577, endPoint x: 874, endPoint y: 539, distance: 37.7
click at [871, 592] on img at bounding box center [872, 605] width 27 height 27
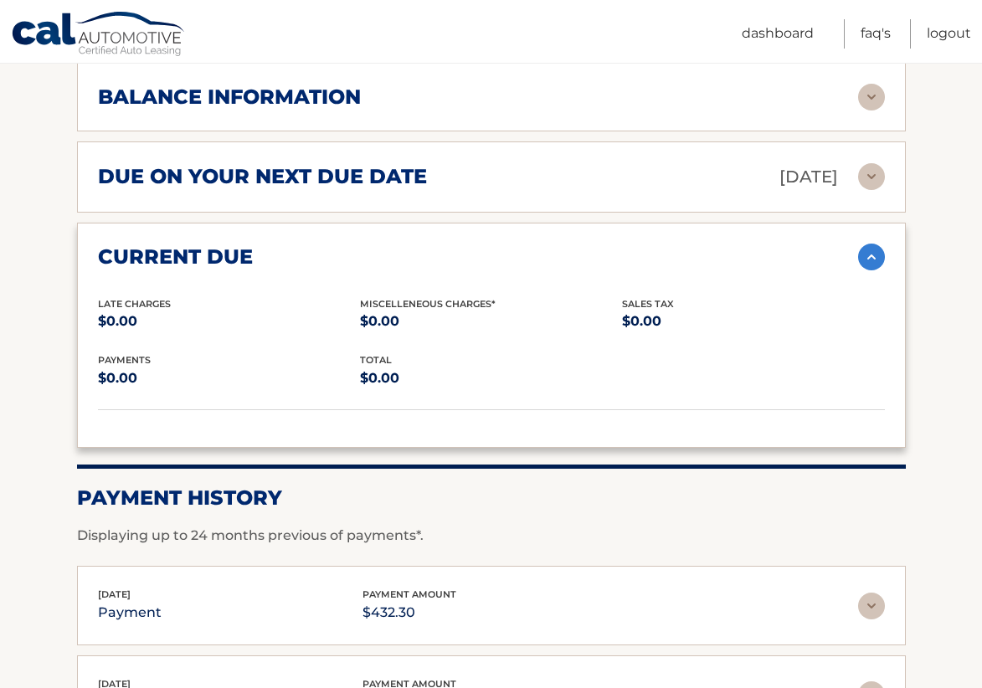
click at [873, 244] on img at bounding box center [871, 257] width 27 height 27
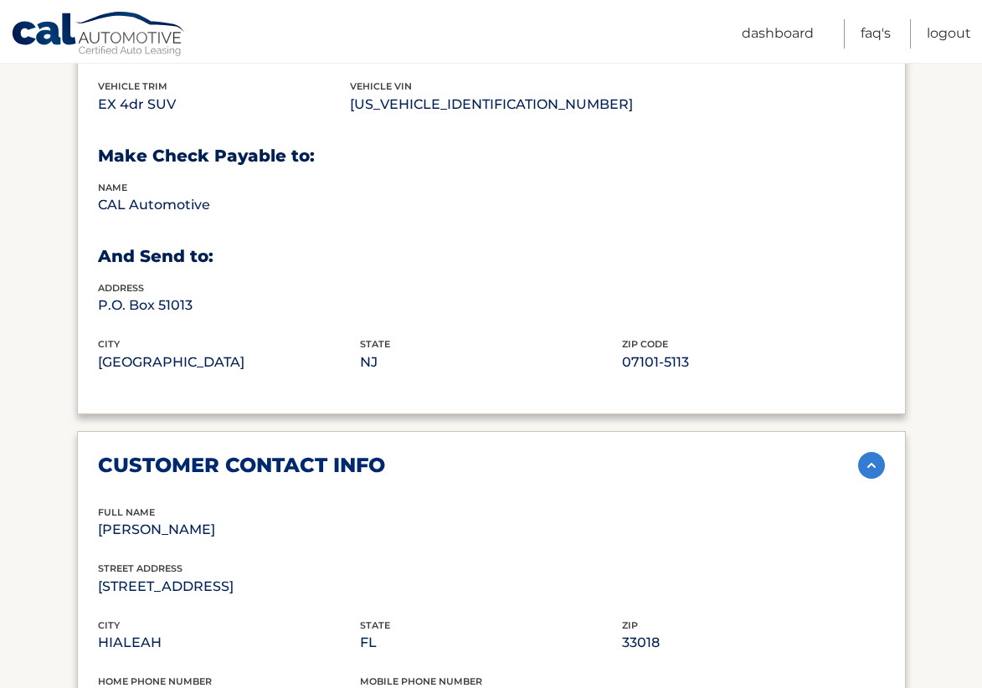
scroll to position [891, 0]
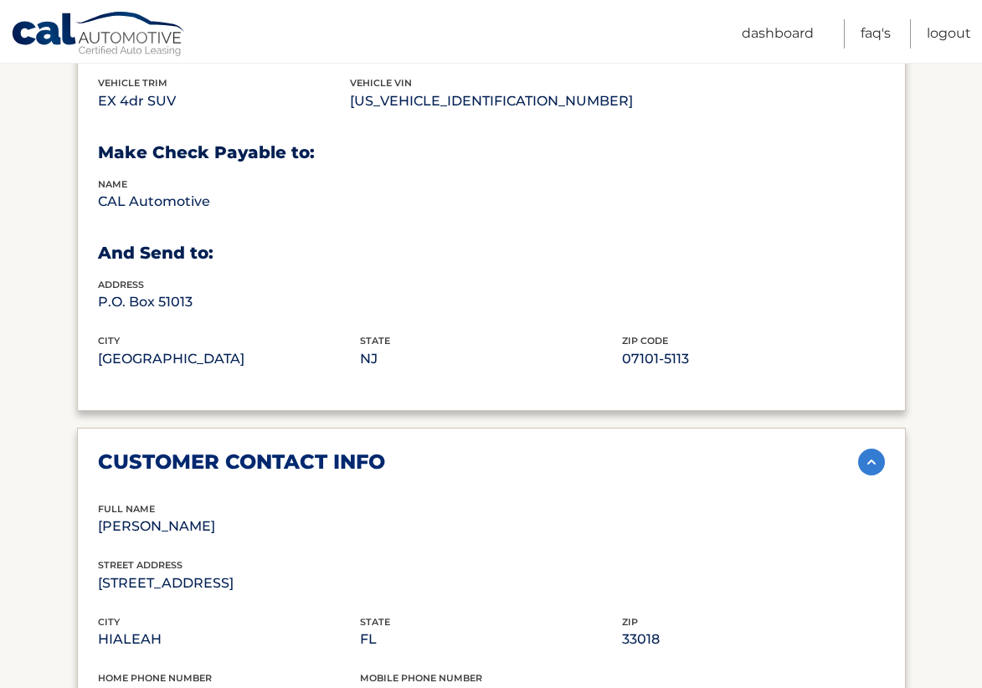
click at [866, 449] on img at bounding box center [871, 462] width 27 height 27
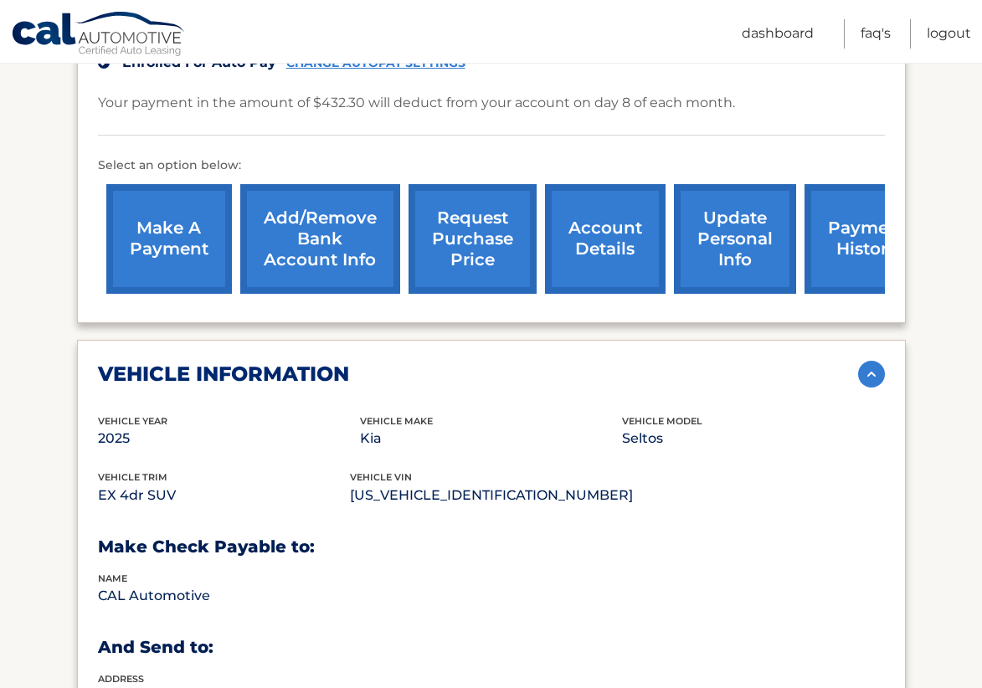
scroll to position [480, 0]
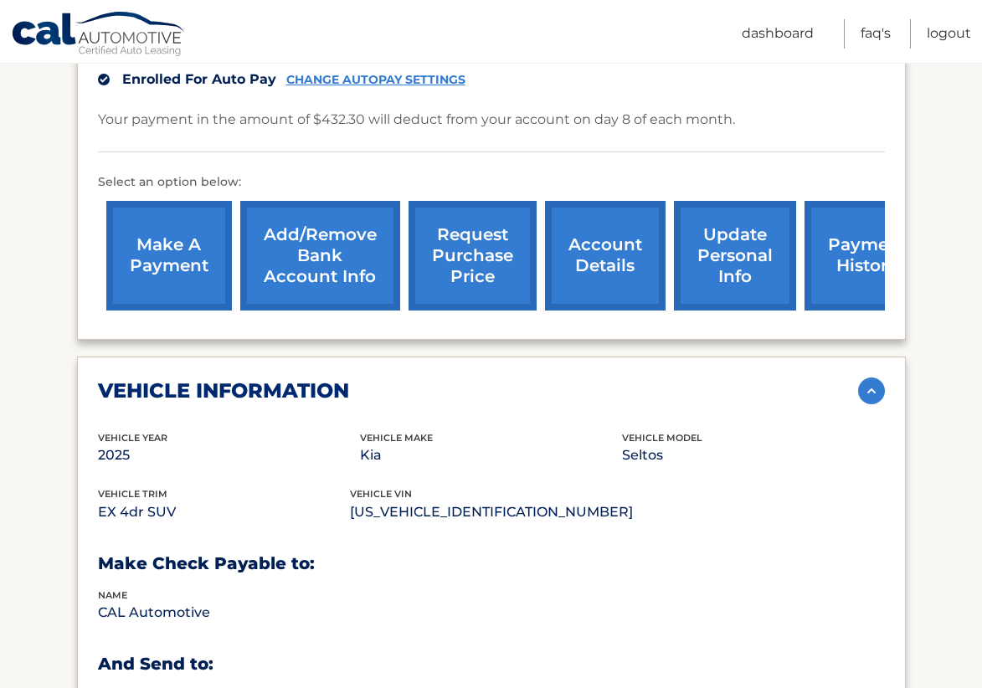
click at [860, 377] on img at bounding box center [871, 390] width 27 height 27
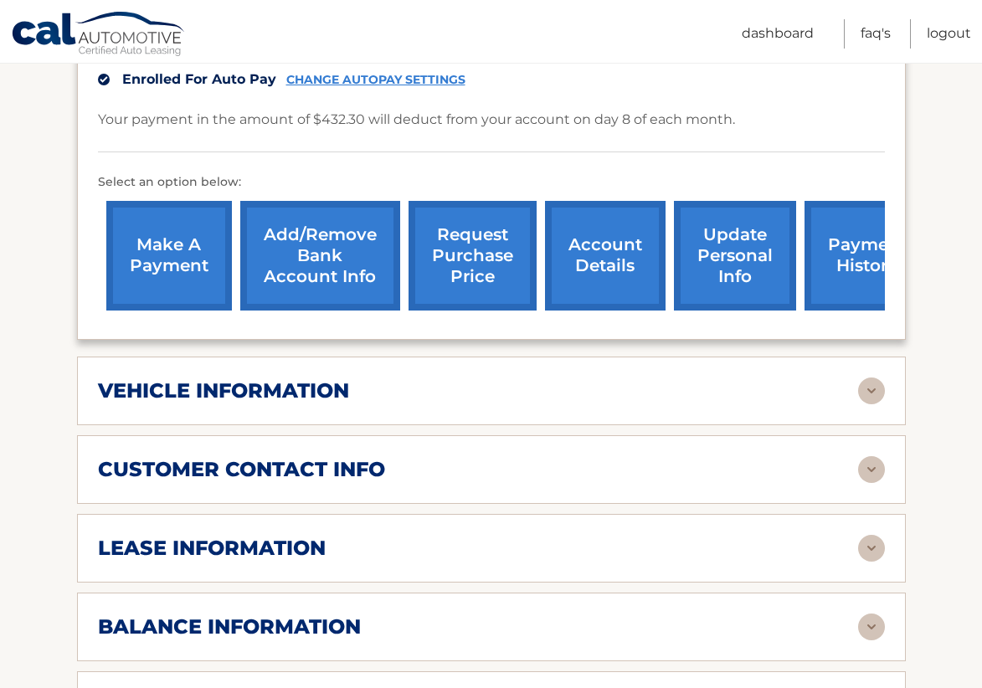
click at [868, 377] on img at bounding box center [871, 390] width 27 height 27
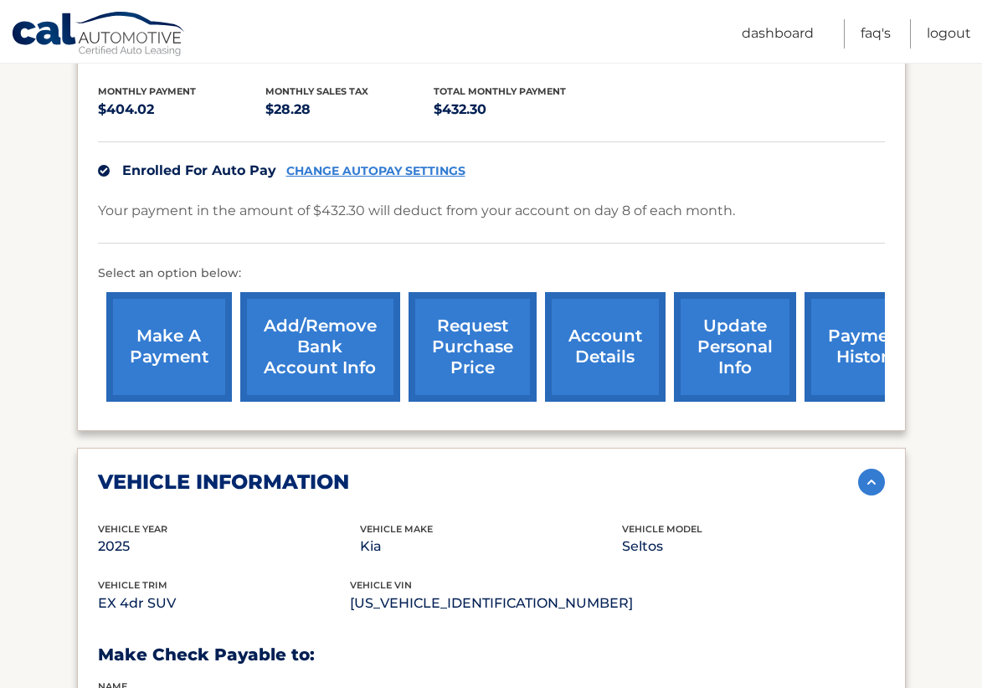
scroll to position [388, 0]
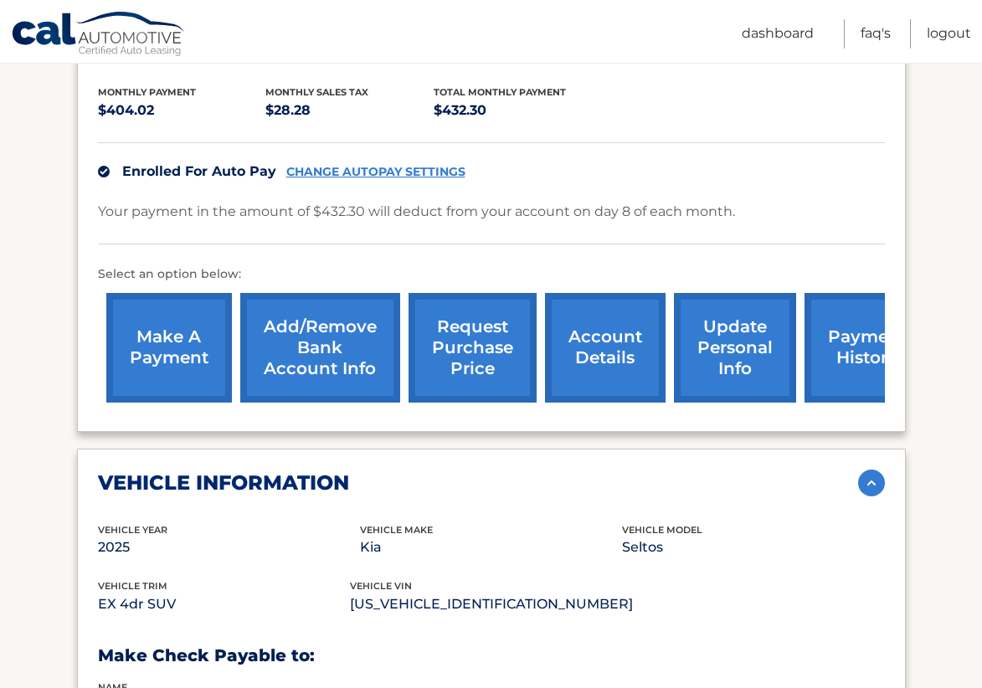
click at [867, 470] on img at bounding box center [871, 483] width 27 height 27
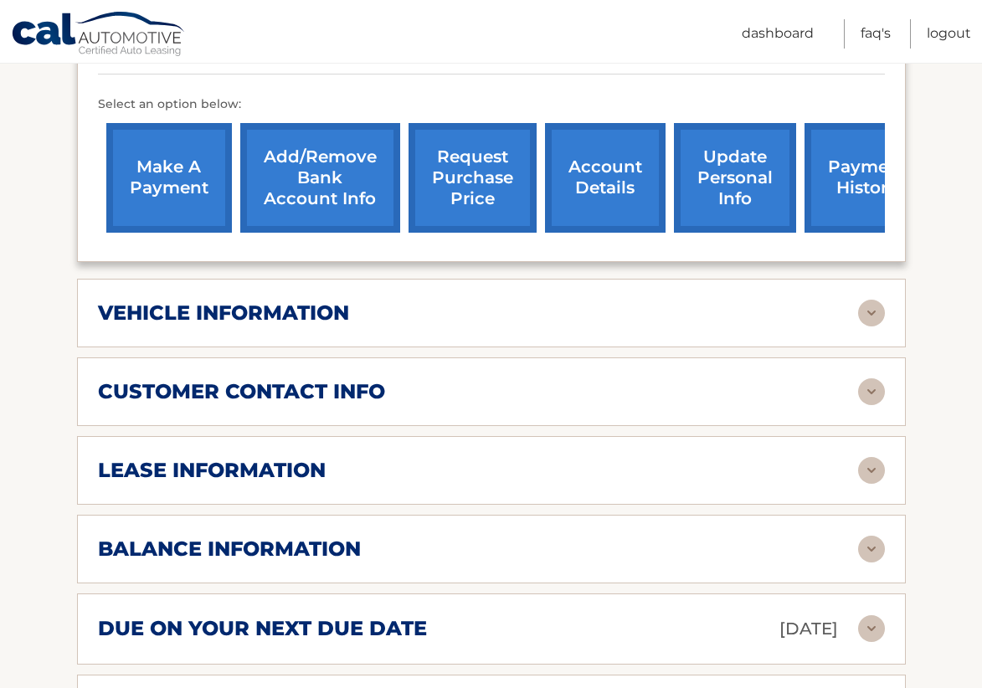
scroll to position [559, 0]
